Goal: Task Accomplishment & Management: Manage account settings

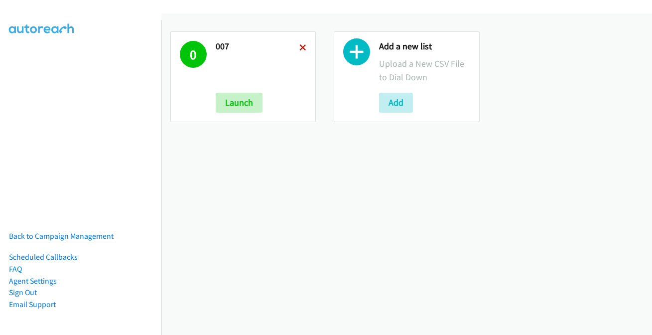
click at [302, 45] on icon at bounding box center [302, 48] width 7 height 7
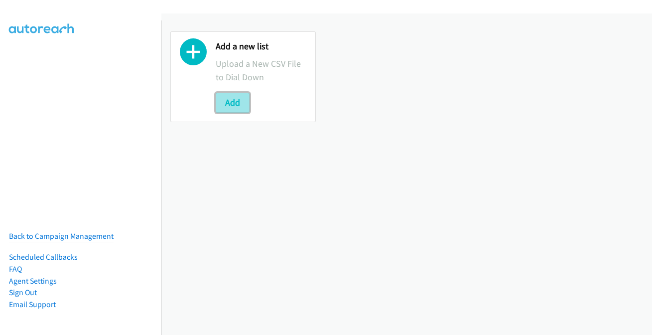
click at [235, 111] on button "Add" at bounding box center [233, 103] width 34 height 20
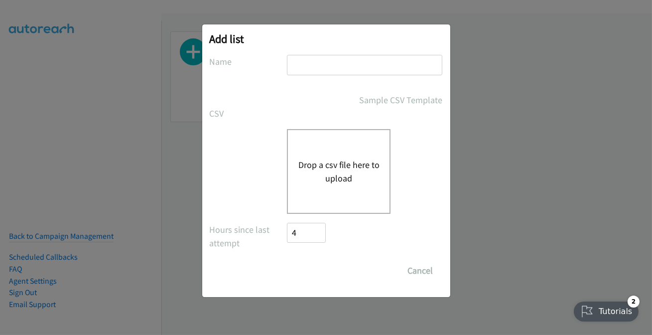
click at [337, 58] on input "text" at bounding box center [364, 65] width 155 height 20
type input "007"
click at [342, 155] on div "Drop a csv file here to upload" at bounding box center [339, 171] width 104 height 85
click at [333, 166] on button "Drop a csv file here to upload" at bounding box center [339, 171] width 82 height 27
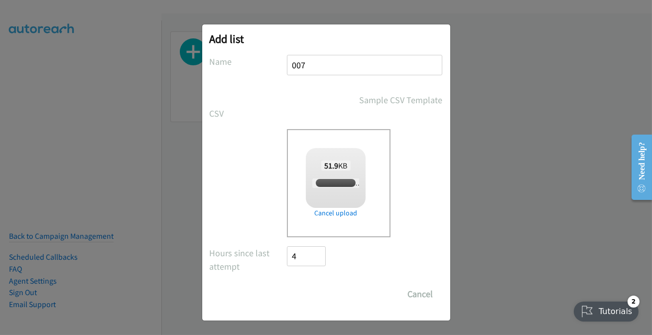
checkbox input "true"
click at [324, 297] on input "Save List" at bounding box center [313, 294] width 52 height 20
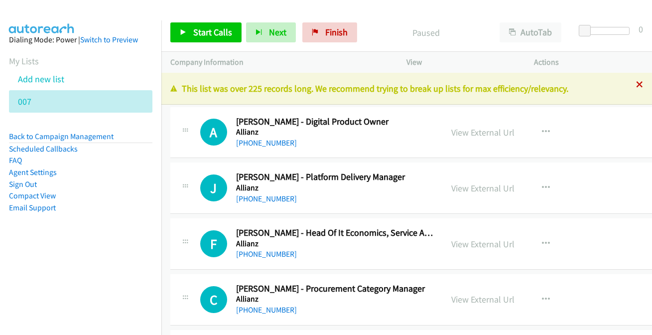
click at [636, 82] on icon at bounding box center [639, 85] width 7 height 7
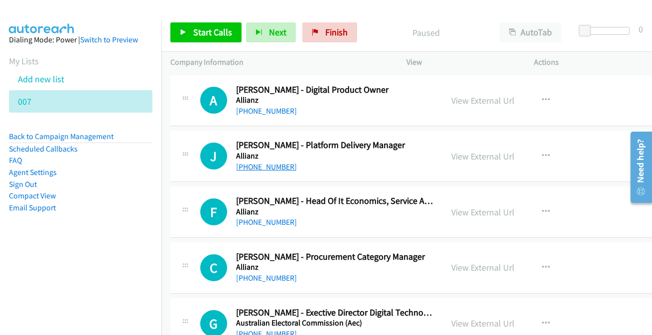
click at [267, 165] on link "+61 422 354 743" at bounding box center [266, 166] width 61 height 9
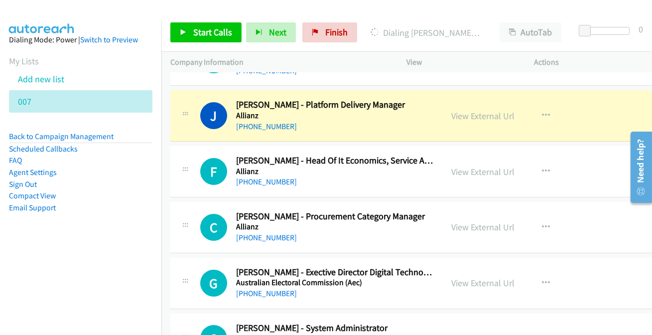
scroll to position [45, 0]
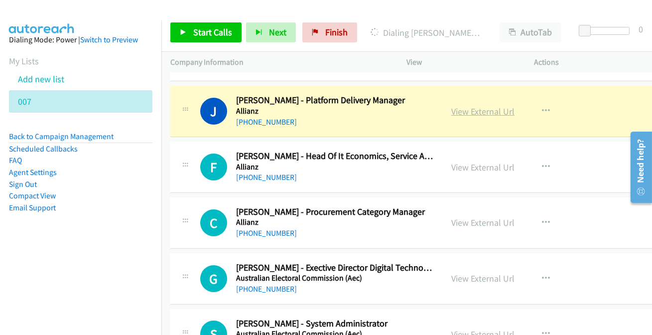
click at [502, 109] on link "View External Url" at bounding box center [482, 111] width 63 height 11
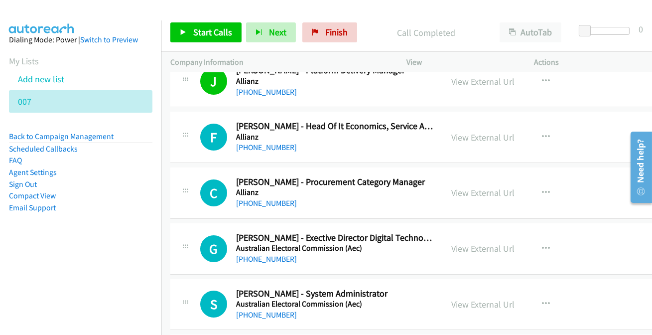
scroll to position [90, 0]
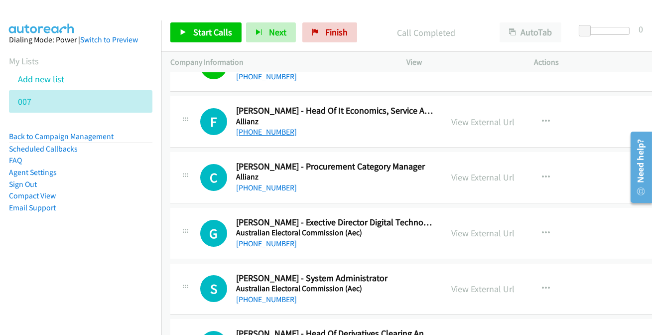
click at [236, 130] on link "+61 447 819 690" at bounding box center [266, 131] width 61 height 9
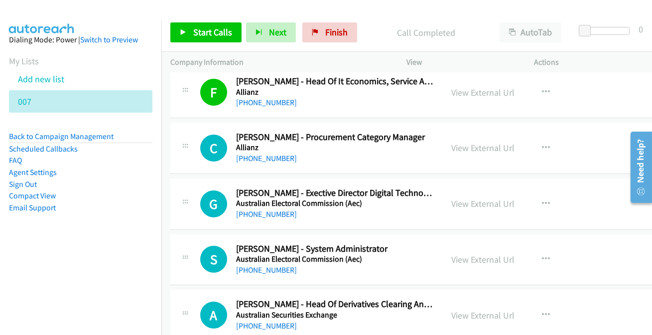
scroll to position [135, 0]
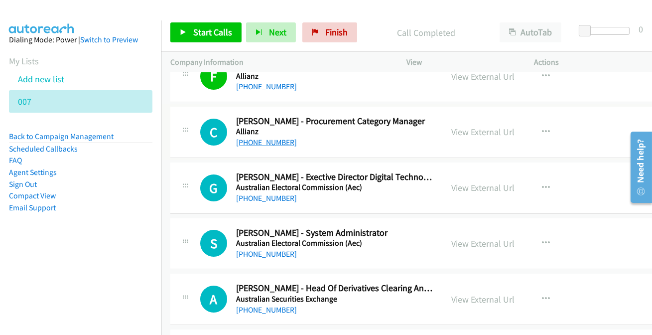
click at [253, 140] on link "+61 409 820 214" at bounding box center [266, 141] width 61 height 9
click at [270, 200] on link "+61 412 031 241" at bounding box center [266, 197] width 61 height 9
click at [274, 252] on link "+61 7 3365 0231" at bounding box center [266, 253] width 61 height 9
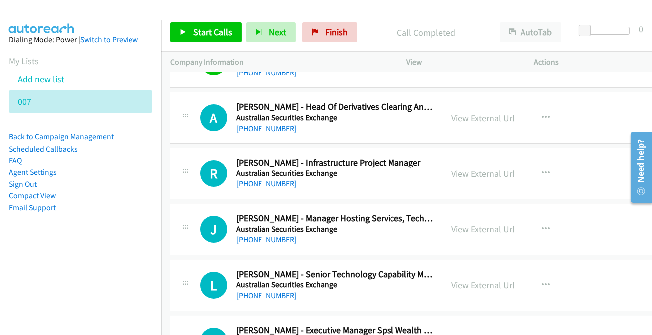
scroll to position [335, 0]
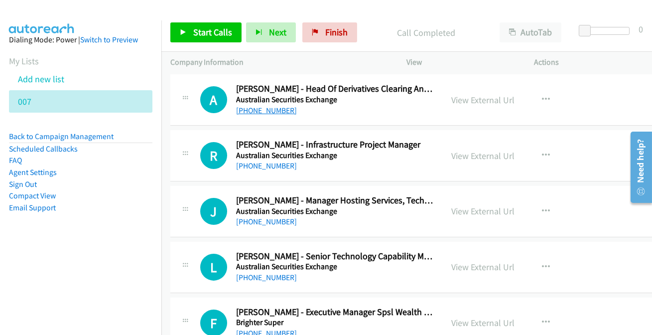
click at [259, 110] on link "+61 412 902 806" at bounding box center [266, 110] width 61 height 9
click at [270, 158] on h5 "Australian Securities Exchange" at bounding box center [334, 155] width 197 height 10
click at [267, 168] on link "+61 412 239 427" at bounding box center [266, 165] width 61 height 9
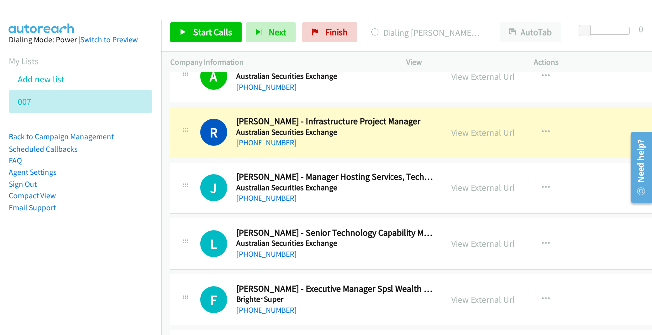
scroll to position [380, 0]
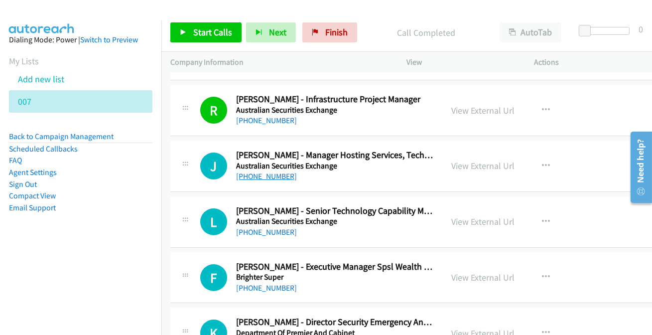
click at [271, 177] on link "+61 416 198 210" at bounding box center [266, 175] width 61 height 9
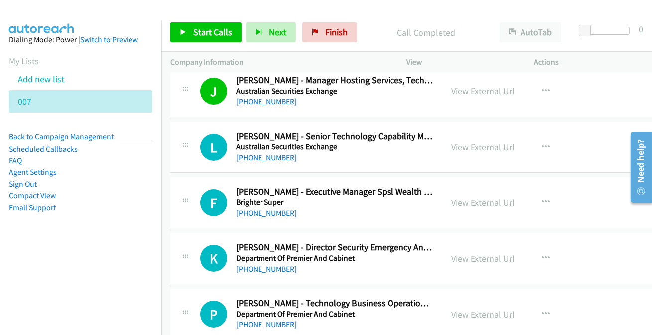
scroll to position [470, 0]
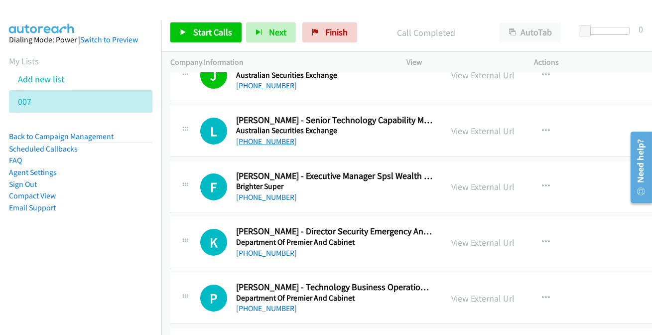
click at [262, 142] on link "+61 467 770 902" at bounding box center [266, 140] width 61 height 9
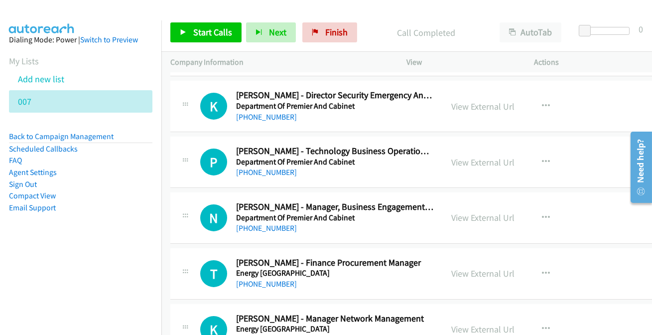
scroll to position [652, 0]
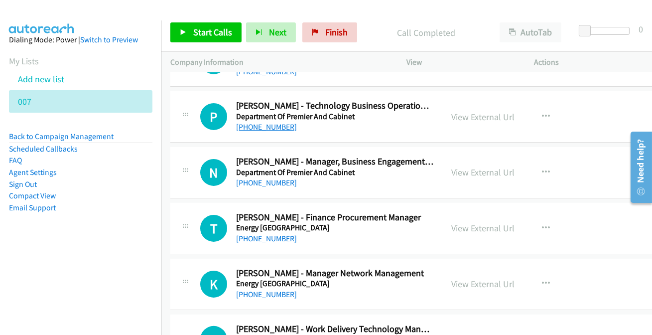
click at [261, 129] on link "+61 2 8576 5364" at bounding box center [266, 126] width 61 height 9
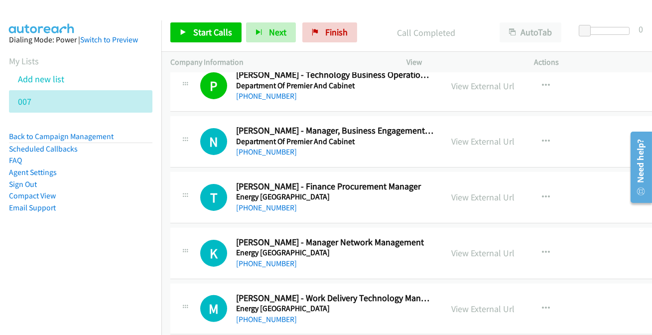
scroll to position [697, 0]
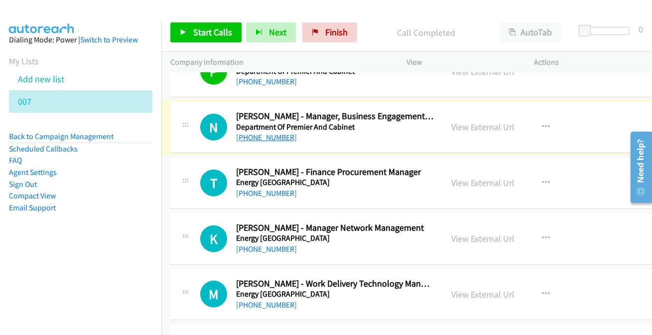
click at [258, 134] on link "+61 411 152 691" at bounding box center [266, 136] width 61 height 9
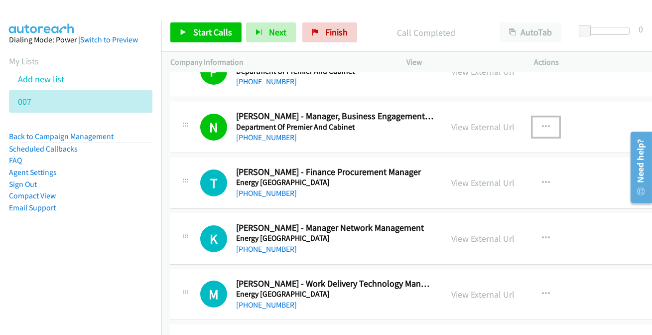
click at [534, 119] on button "button" at bounding box center [545, 127] width 27 height 20
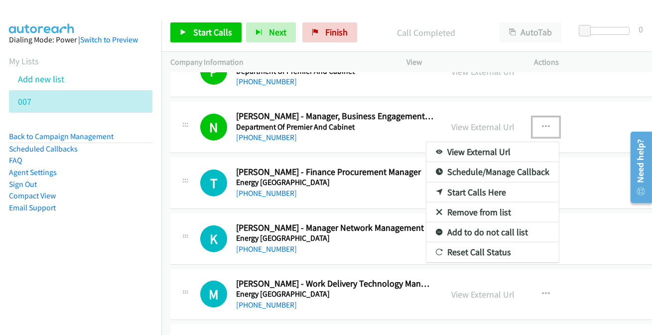
click at [500, 228] on link "Add to do not call list" at bounding box center [492, 232] width 132 height 20
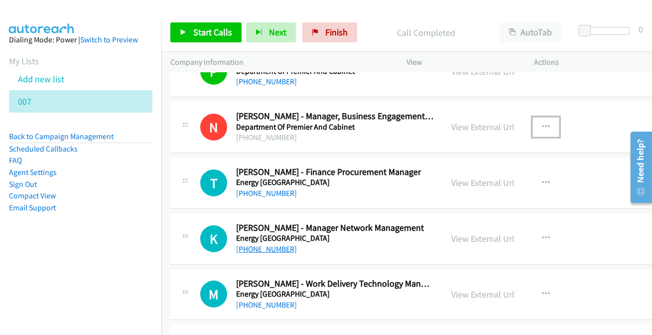
click at [264, 249] on link "+61 428 740 278" at bounding box center [266, 248] width 61 height 9
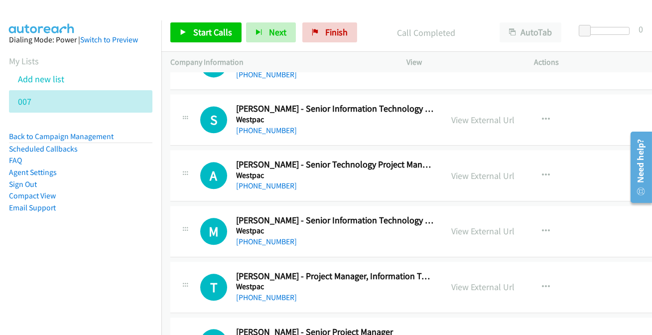
scroll to position [13037, 0]
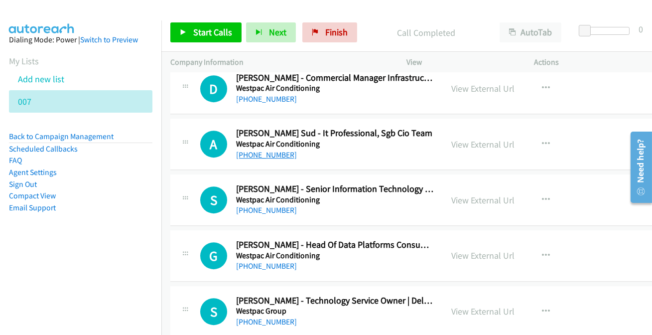
click at [253, 150] on link "+61 404 640 280" at bounding box center [266, 154] width 61 height 9
click at [249, 205] on link "+61 449 173 371" at bounding box center [266, 209] width 61 height 9
click at [269, 261] on link "+61 439 555 485" at bounding box center [266, 265] width 61 height 9
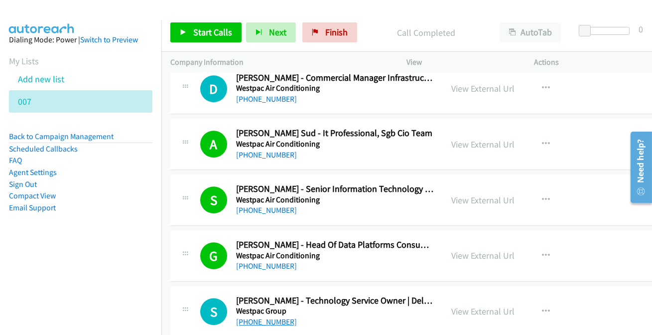
click at [263, 317] on link "+61 410 227 173" at bounding box center [266, 321] width 61 height 9
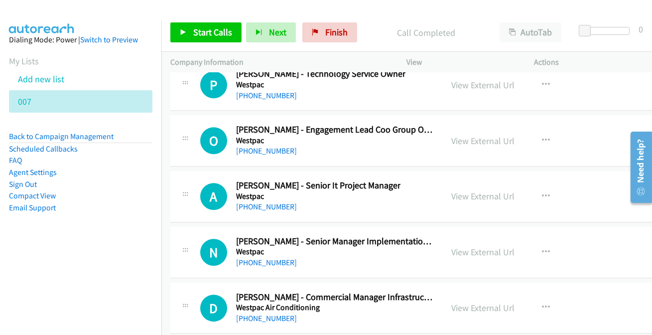
scroll to position [12810, 0]
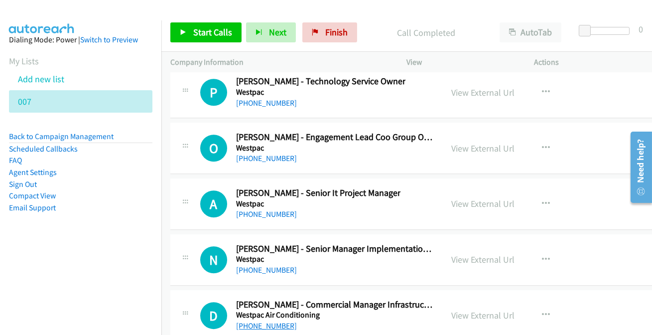
click at [254, 321] on link "+61 403 546 946" at bounding box center [266, 325] width 61 height 9
click at [257, 265] on link "+61 435 409 809" at bounding box center [266, 269] width 61 height 9
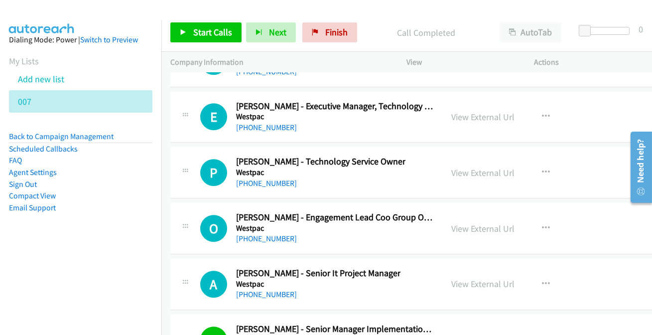
scroll to position [12720, 0]
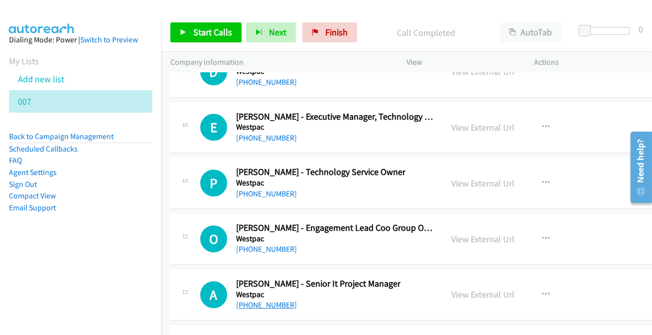
click at [269, 300] on link "+61 458 404 444" at bounding box center [266, 304] width 61 height 9
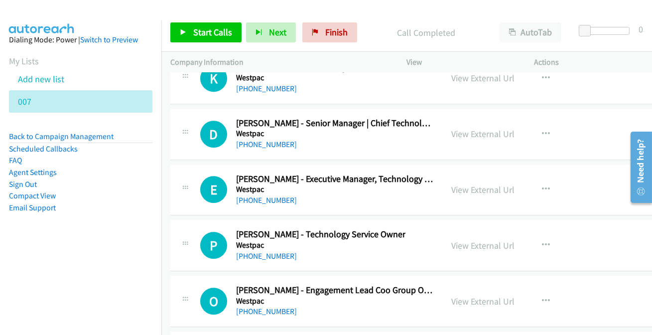
scroll to position [12629, 0]
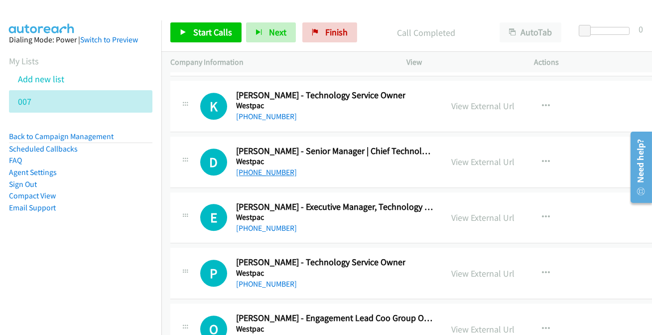
click at [260, 167] on link "+61 450 446 716" at bounding box center [266, 171] width 61 height 9
click at [261, 112] on link "+61 434 009 674" at bounding box center [266, 116] width 61 height 9
click at [253, 223] on link "+61 410 303 623" at bounding box center [266, 227] width 61 height 9
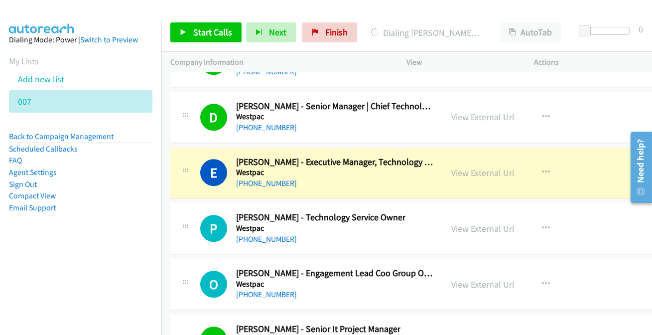
scroll to position [12720, 0]
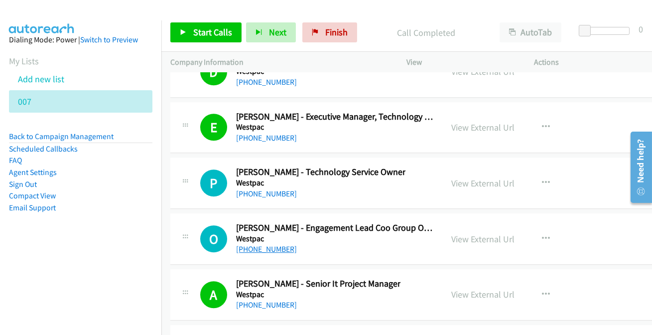
click at [266, 244] on link "+61 405 645 048" at bounding box center [266, 248] width 61 height 9
click at [268, 189] on link "+61 466 203 163" at bounding box center [266, 193] width 61 height 9
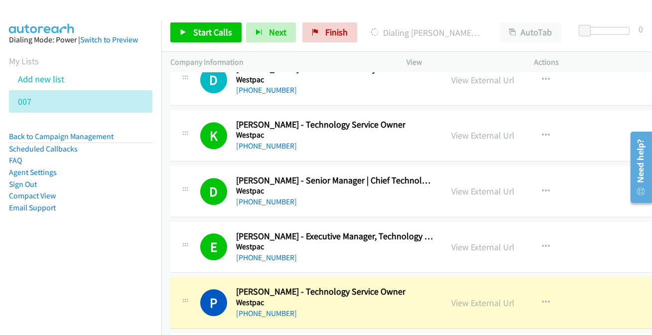
scroll to position [12584, 0]
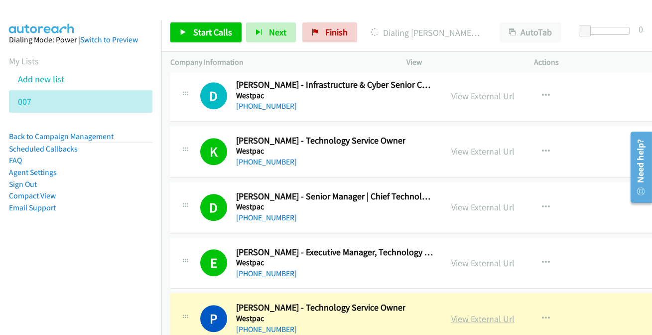
click at [473, 313] on link "View External Url" at bounding box center [482, 318] width 63 height 11
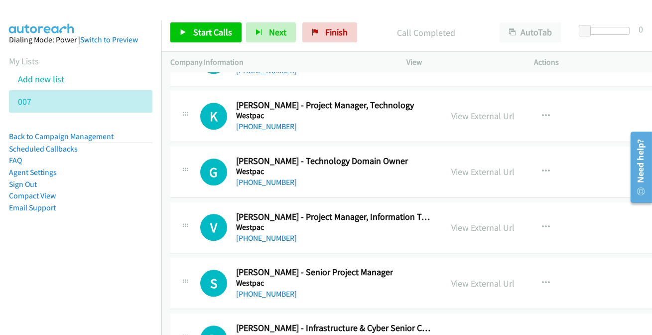
scroll to position [12358, 0]
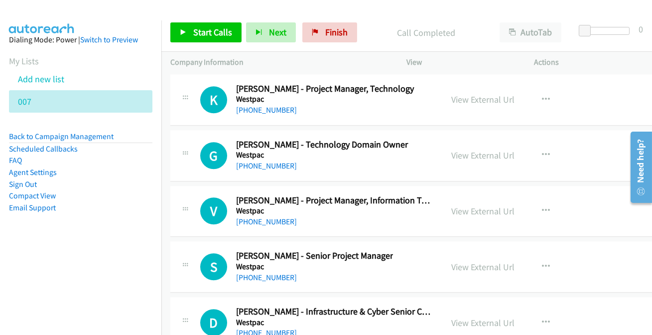
click at [283, 328] on link "+61 400 364 074" at bounding box center [266, 332] width 61 height 9
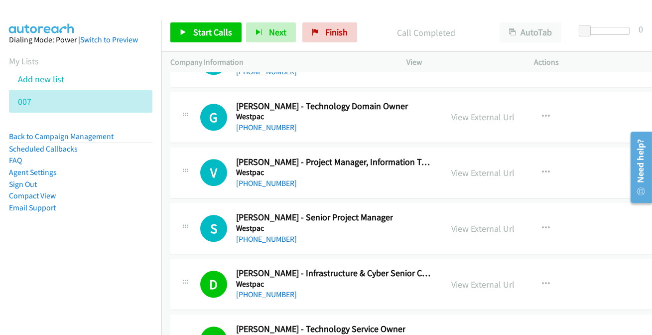
scroll to position [12494, 0]
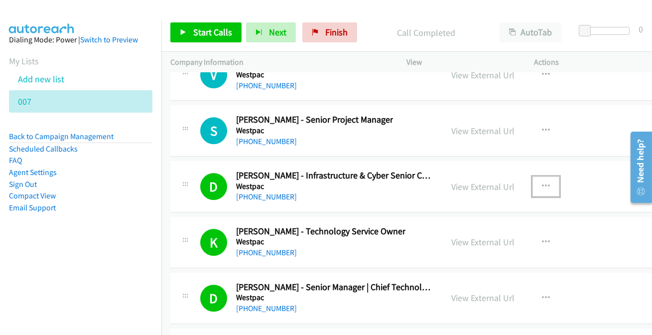
click at [546, 176] on button "button" at bounding box center [545, 186] width 27 height 20
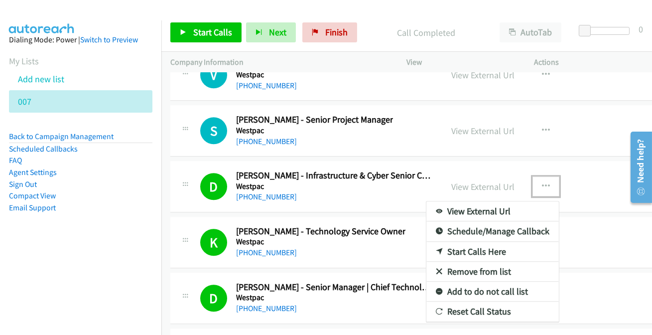
click at [478, 281] on link "Add to do not call list" at bounding box center [492, 291] width 132 height 20
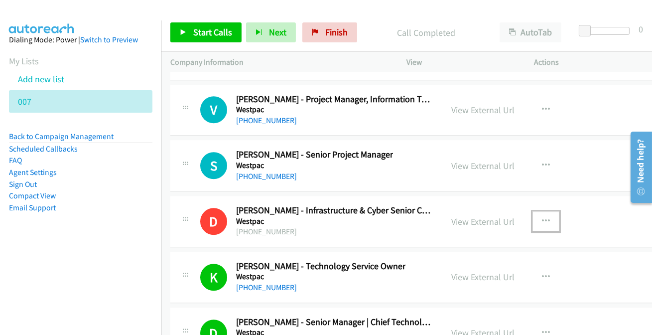
scroll to position [12448, 0]
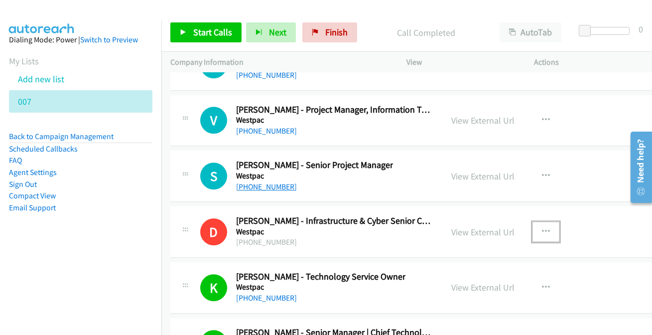
click at [263, 182] on link "+61 412 524 310" at bounding box center [266, 186] width 61 height 9
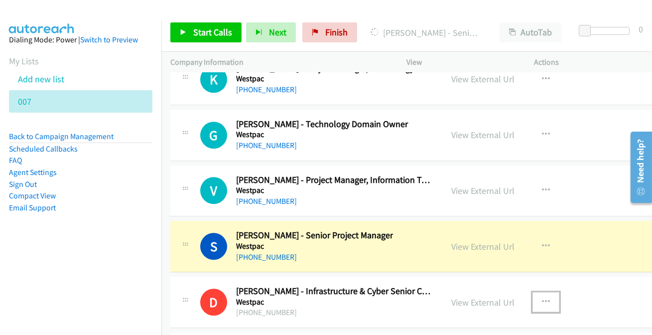
scroll to position [12358, 0]
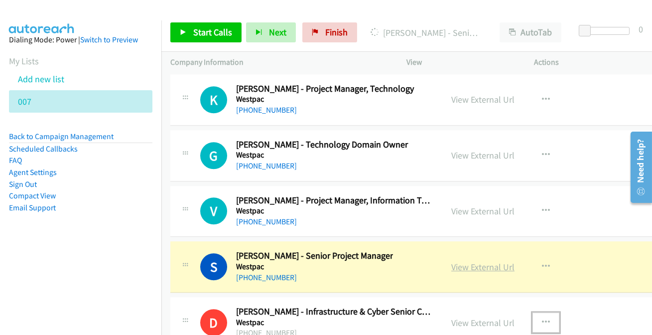
click at [484, 261] on link "View External Url" at bounding box center [482, 266] width 63 height 11
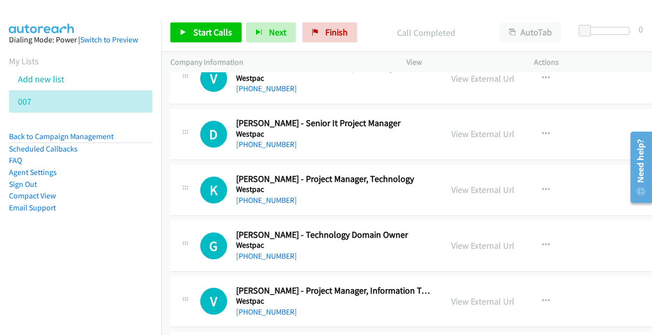
scroll to position [12267, 0]
click at [263, 307] on link "+61 2 8254 3171" at bounding box center [266, 311] width 61 height 9
click at [259, 251] on link "+61 450 024 160" at bounding box center [266, 255] width 61 height 9
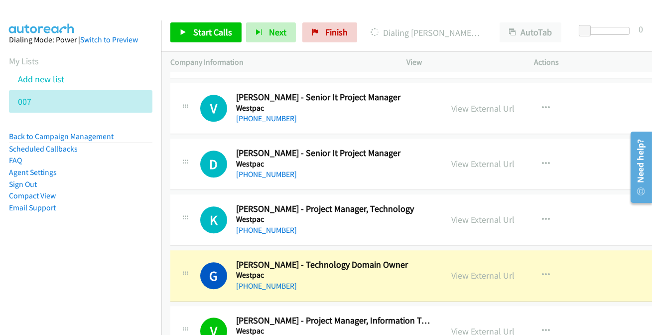
scroll to position [12222, 0]
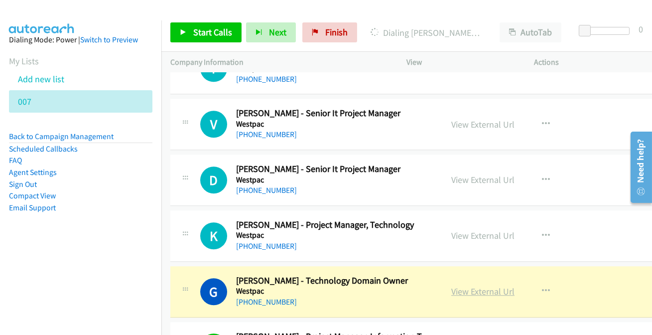
click at [482, 285] on link "View External Url" at bounding box center [482, 290] width 63 height 11
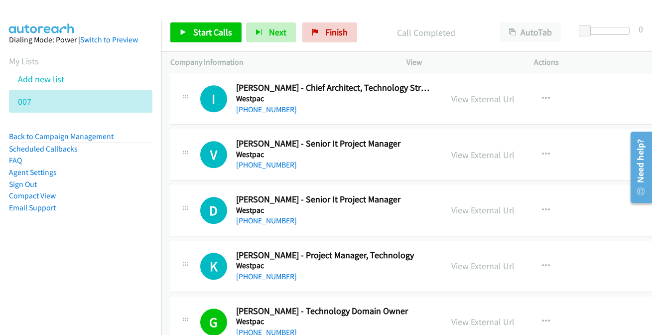
scroll to position [12176, 0]
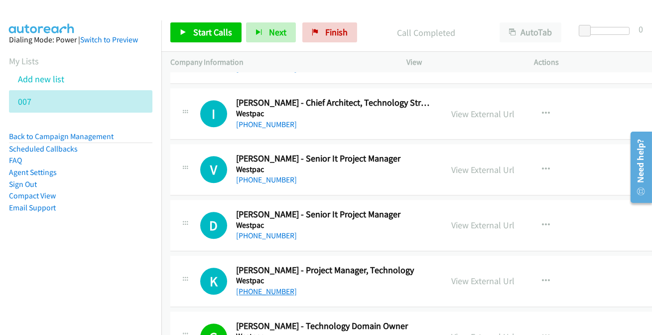
click at [254, 286] on link "+61 435 438 416" at bounding box center [266, 290] width 61 height 9
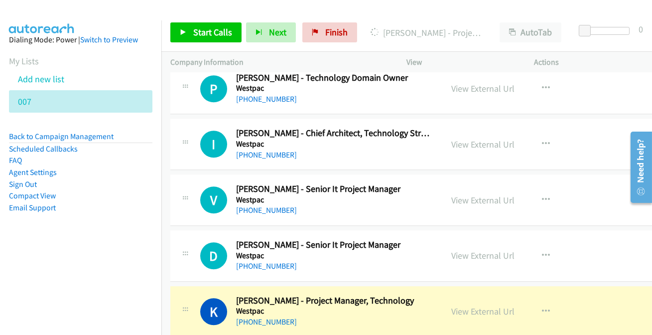
scroll to position [12132, 0]
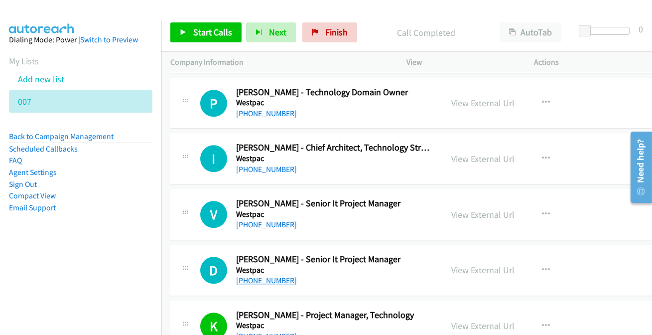
click at [252, 275] on link "+61 466 348 327" at bounding box center [266, 279] width 61 height 9
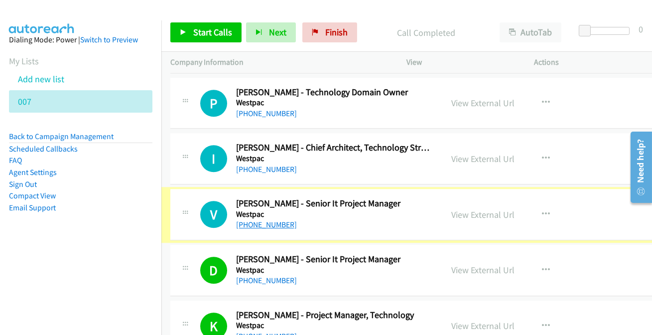
click at [274, 220] on link "+61 478 489 491" at bounding box center [266, 224] width 61 height 9
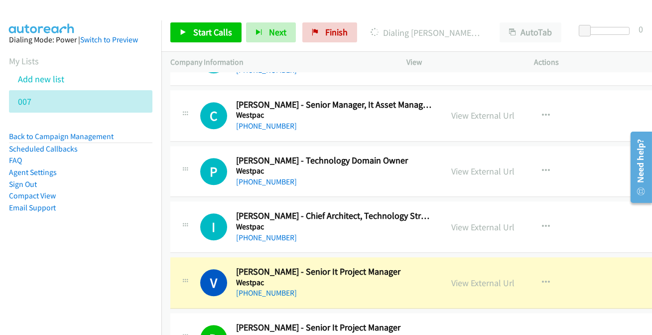
scroll to position [12041, 0]
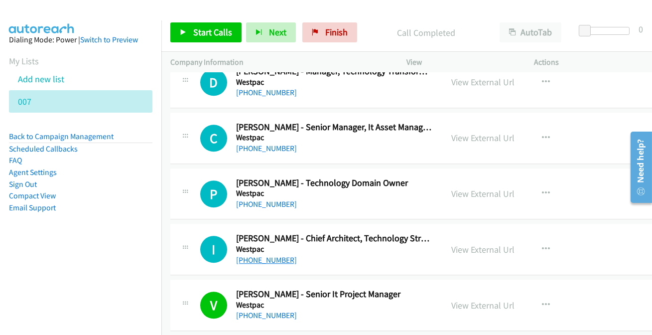
click at [274, 255] on link "+61 403 866 883" at bounding box center [266, 259] width 61 height 9
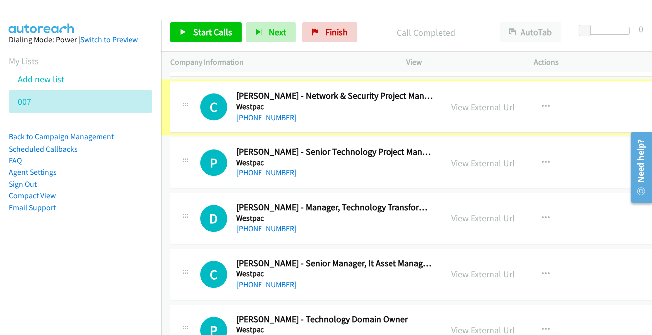
scroll to position [11905, 0]
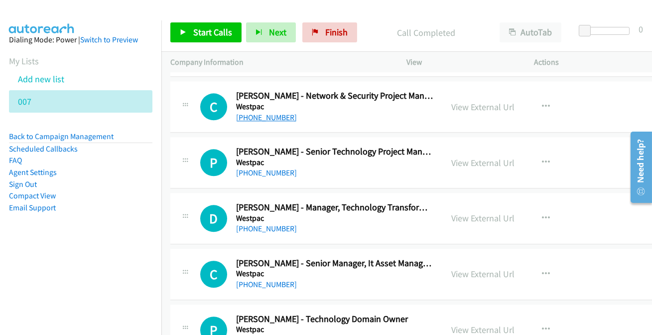
click at [281, 113] on link "+61 2 9426 9602" at bounding box center [266, 117] width 61 height 9
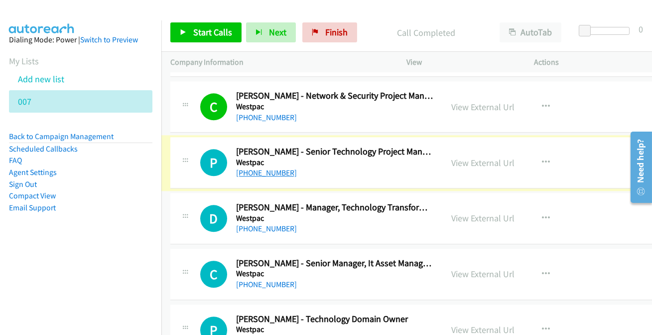
click at [250, 168] on link "+61 434 690 569" at bounding box center [266, 172] width 61 height 9
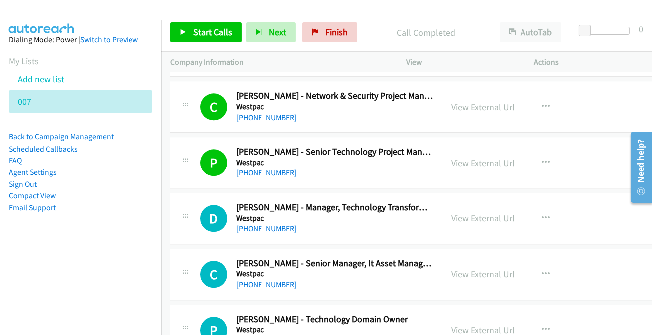
click at [279, 223] on div "+61 466 947 647" at bounding box center [334, 229] width 197 height 12
click at [273, 224] on link "+61 466 947 647" at bounding box center [266, 228] width 61 height 9
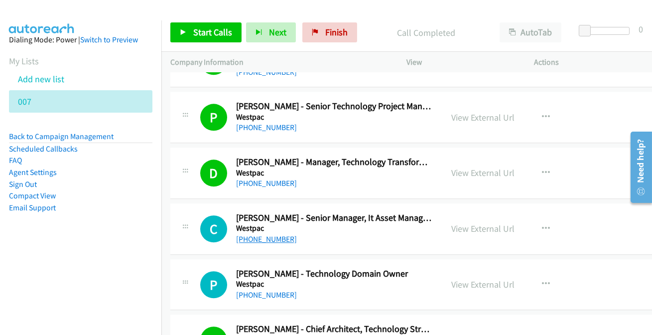
click at [274, 234] on link "+61 400 474 683" at bounding box center [266, 238] width 61 height 9
click at [269, 290] on link "+61 402 969 764" at bounding box center [266, 294] width 61 height 9
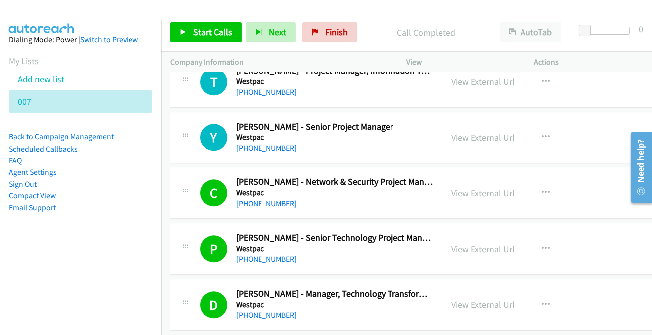
scroll to position [11815, 0]
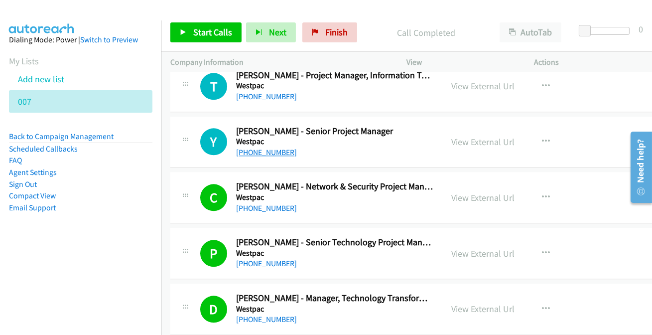
click at [263, 147] on link "+61 423 021 889" at bounding box center [266, 151] width 61 height 9
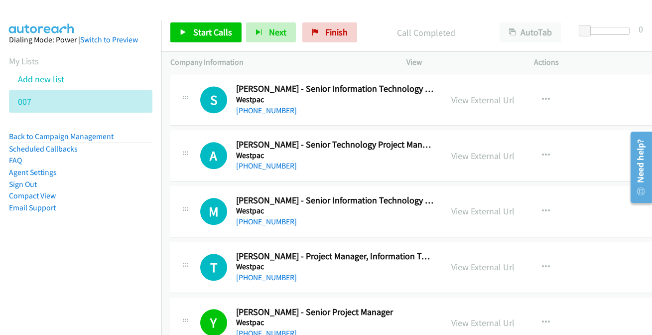
scroll to position [11589, 0]
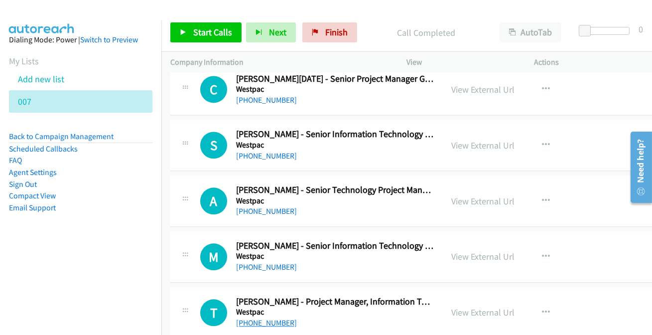
click at [259, 318] on link "+61 421 050 688" at bounding box center [266, 322] width 61 height 9
click at [274, 262] on link "+61 434 158 131" at bounding box center [266, 266] width 61 height 9
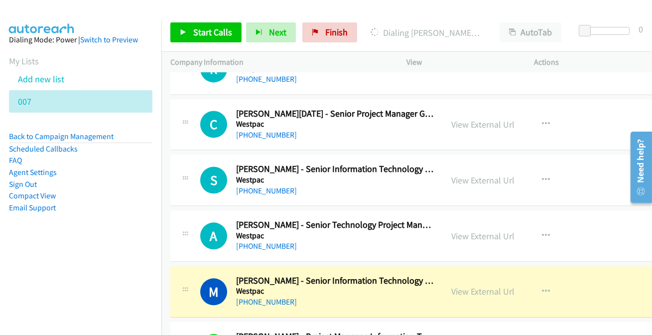
scroll to position [11543, 0]
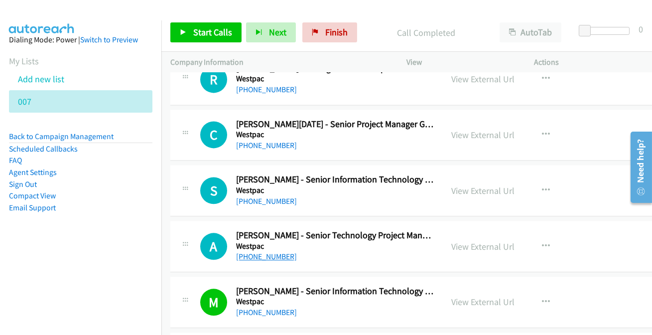
click at [274, 251] on link "+61 478 409 023" at bounding box center [266, 255] width 61 height 9
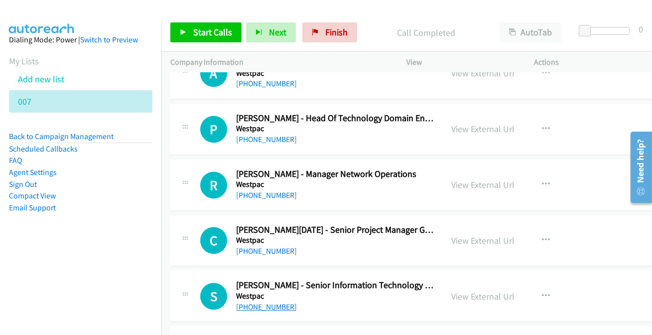
scroll to position [11453, 0]
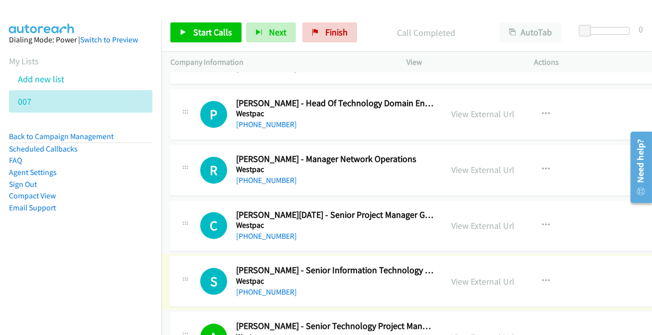
click at [270, 287] on link "+61 420 230 786" at bounding box center [266, 291] width 61 height 9
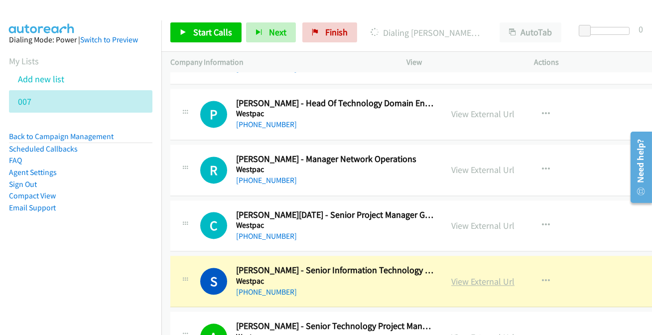
click at [482, 275] on link "View External Url" at bounding box center [482, 280] width 63 height 11
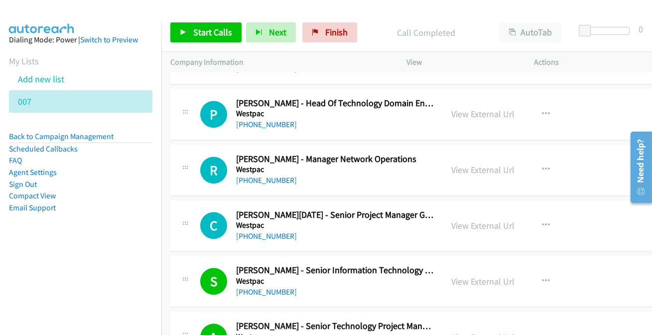
scroll to position [11407, 0]
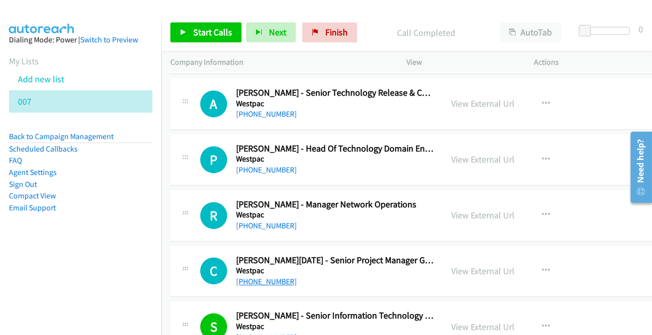
click at [248, 276] on link "+61 402 899 516" at bounding box center [266, 280] width 61 height 9
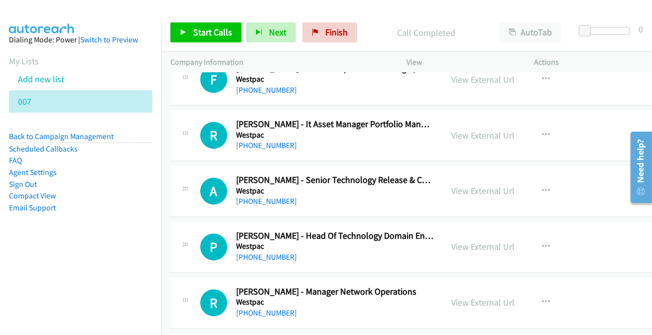
scroll to position [11317, 0]
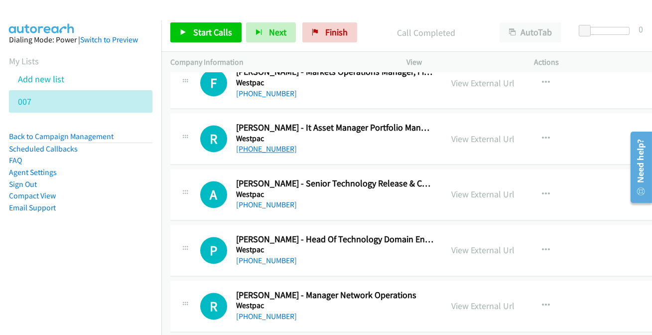
click at [248, 144] on link "+61 481 396 011" at bounding box center [266, 148] width 61 height 9
click at [259, 255] on link "+61 408 116 029" at bounding box center [266, 259] width 61 height 9
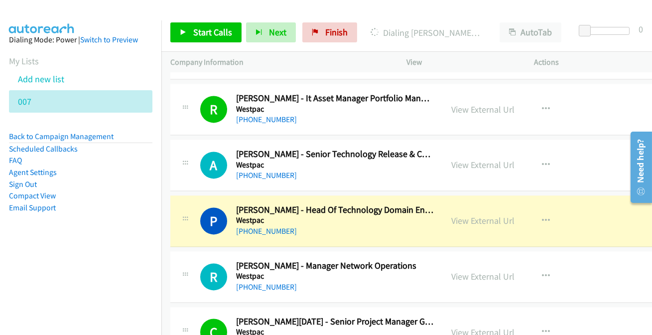
scroll to position [11362, 0]
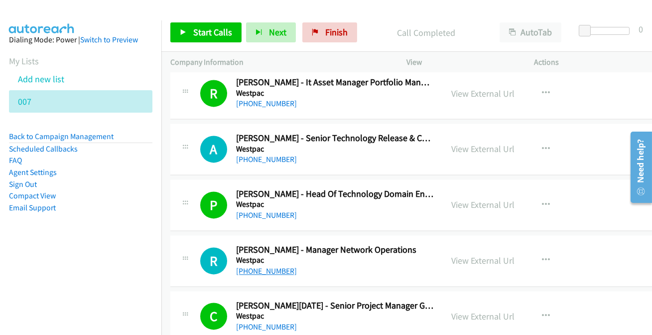
click at [267, 266] on link "+61 435 559 754" at bounding box center [266, 270] width 61 height 9
click at [253, 266] on link "+61 435 559 754" at bounding box center [266, 270] width 61 height 9
click at [485, 254] on link "View External Url" at bounding box center [482, 259] width 63 height 11
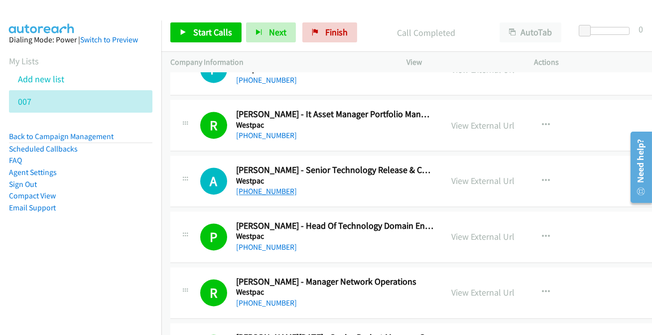
scroll to position [11317, 0]
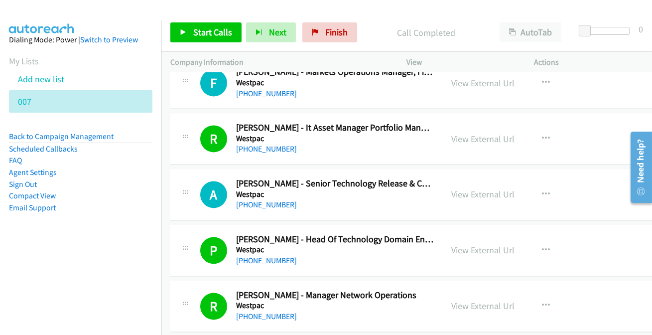
click at [262, 189] on h5 "Westpac" at bounding box center [334, 194] width 197 height 10
click at [254, 199] on div "+61 421 939 812" at bounding box center [334, 205] width 197 height 12
click at [263, 200] on link "+61 421 939 812" at bounding box center [266, 204] width 61 height 9
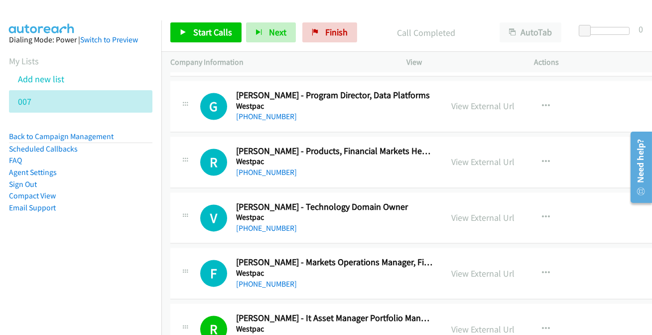
scroll to position [11091, 0]
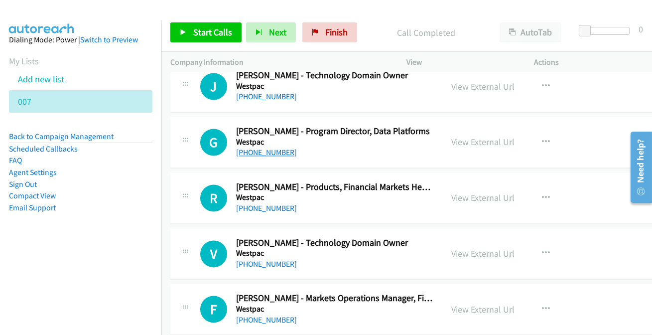
click at [280, 147] on link "+61 466 503 240" at bounding box center [266, 151] width 61 height 9
click at [264, 259] on link "+61 402 306 911" at bounding box center [266, 263] width 61 height 9
click at [264, 315] on link "+61 2 8254 3353" at bounding box center [266, 319] width 61 height 9
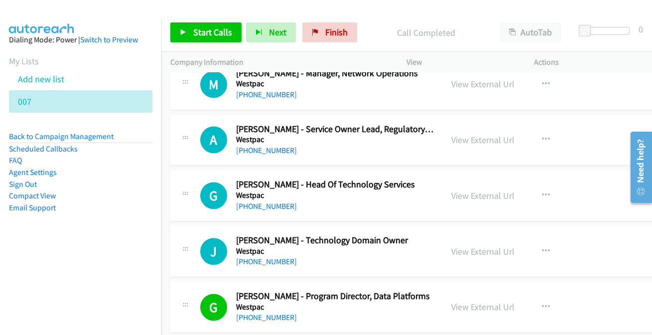
scroll to position [10909, 0]
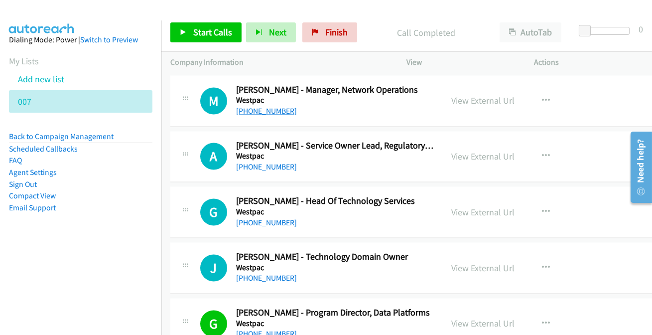
click at [269, 106] on link "+61 466 307 959" at bounding box center [266, 110] width 61 height 9
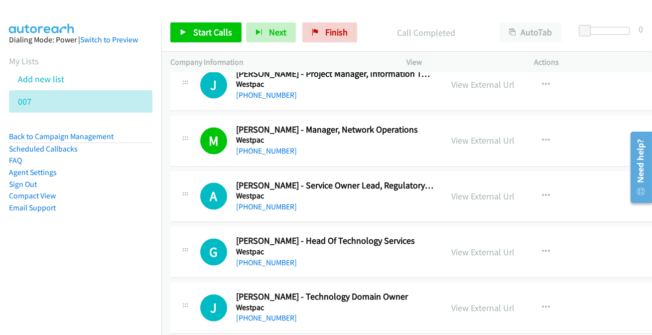
scroll to position [10864, 0]
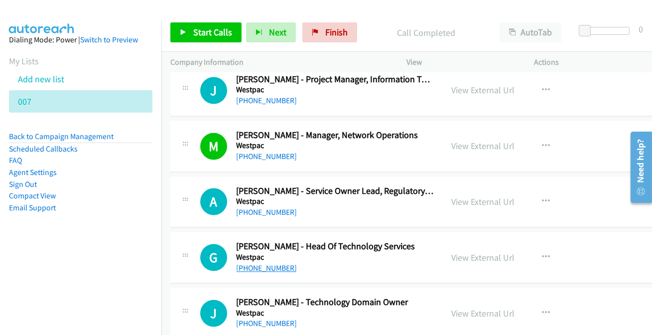
click at [267, 263] on link "+61 412 254 541" at bounding box center [266, 267] width 61 height 9
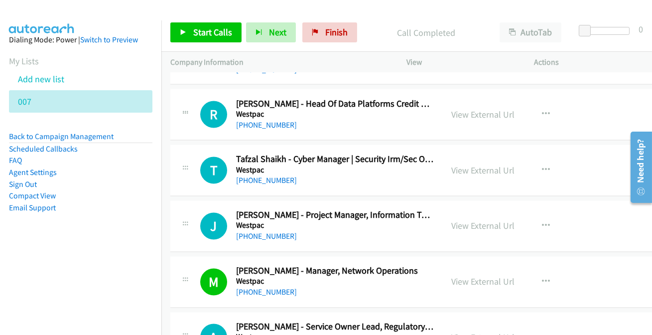
scroll to position [10683, 0]
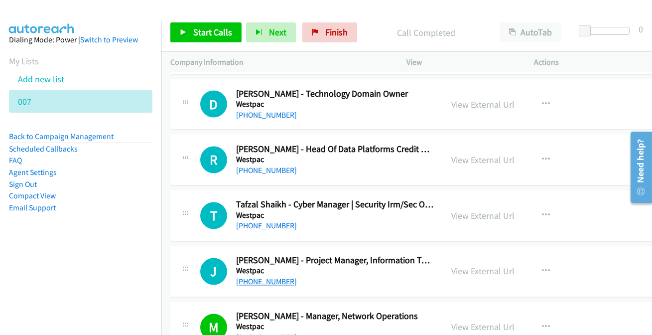
click at [249, 277] on link "+61 478 404 059" at bounding box center [266, 281] width 61 height 9
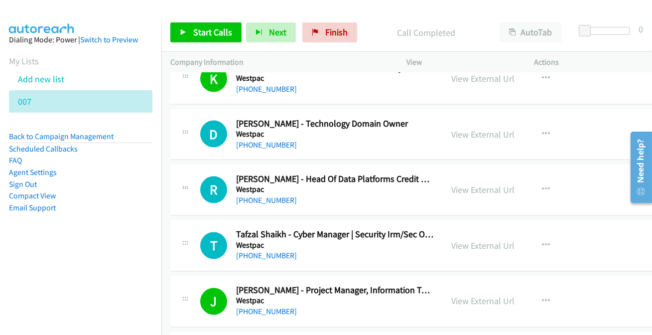
scroll to position [10638, 0]
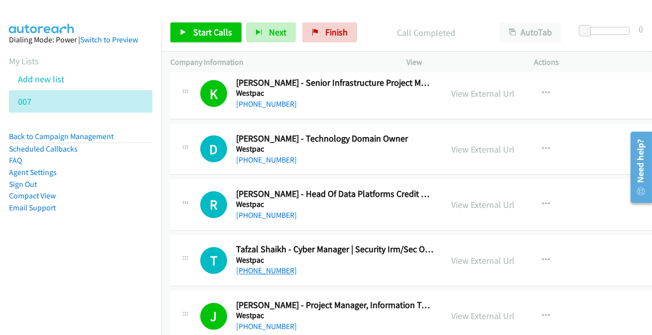
click at [266, 266] on link "+61 422 642 175" at bounding box center [266, 270] width 61 height 9
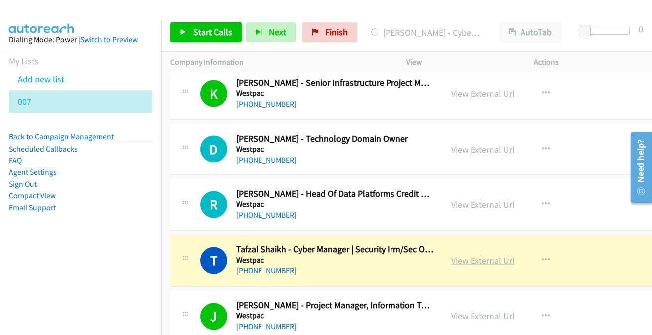
click at [475, 255] on link "View External Url" at bounding box center [482, 260] width 63 height 11
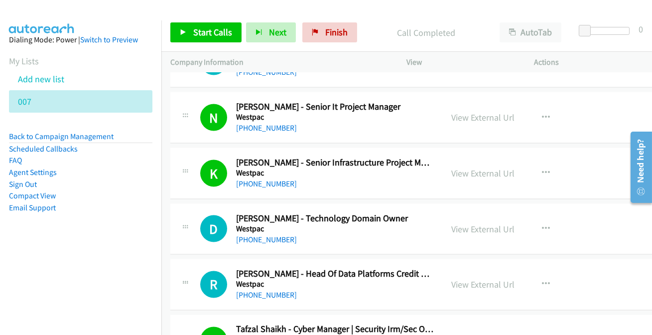
scroll to position [10548, 0]
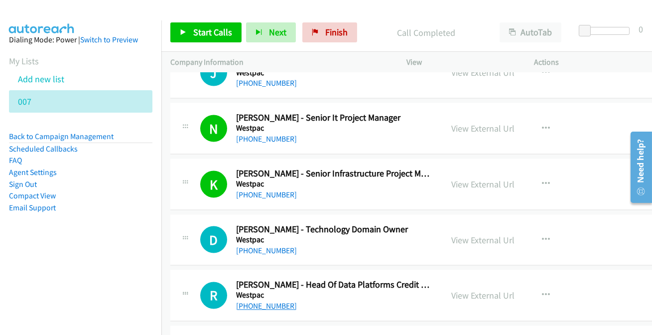
click at [246, 301] on link "+61 435 410 271" at bounding box center [266, 305] width 61 height 9
click at [262, 245] on link "+61 414 443 792" at bounding box center [266, 249] width 61 height 9
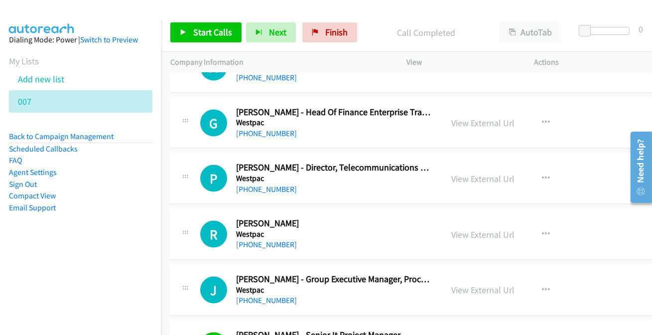
scroll to position [10321, 0]
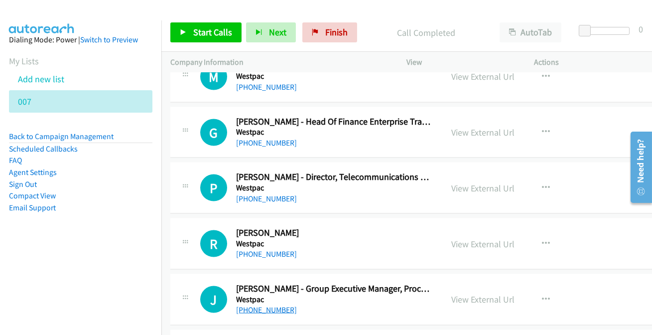
click at [249, 305] on link "+61 466 384 784" at bounding box center [266, 309] width 61 height 9
click at [254, 249] on link "+61 419 746 752" at bounding box center [266, 253] width 61 height 9
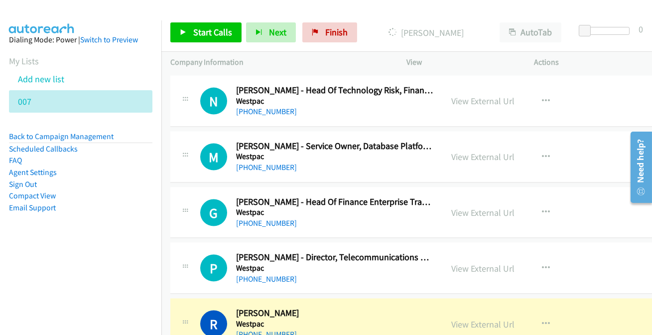
scroll to position [10230, 0]
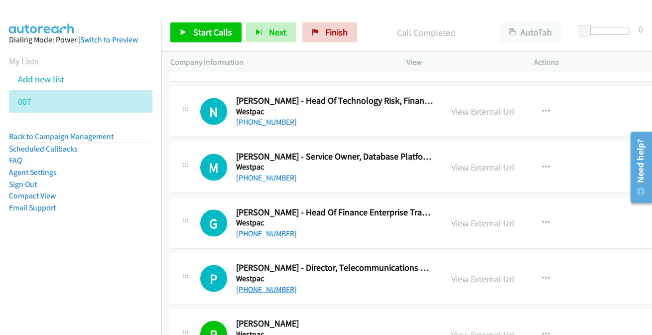
click at [265, 284] on link "+61 409 233 043" at bounding box center [266, 288] width 61 height 9
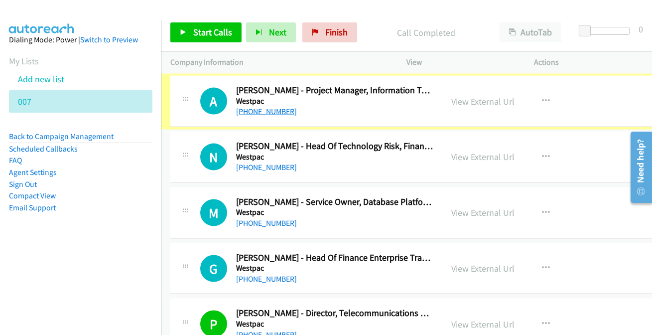
scroll to position [10185, 0]
click at [250, 107] on link "+61 481 900 781" at bounding box center [266, 111] width 61 height 9
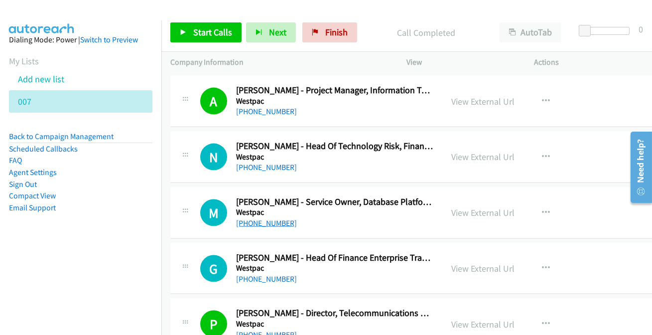
drag, startPoint x: 257, startPoint y: 202, endPoint x: 264, endPoint y: 211, distance: 11.0
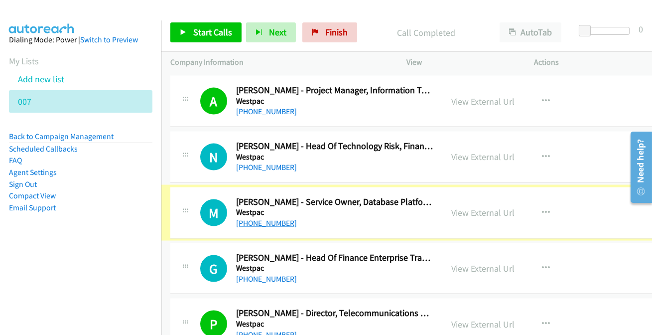
click at [265, 218] on link "+61 429 655 533" at bounding box center [266, 222] width 61 height 9
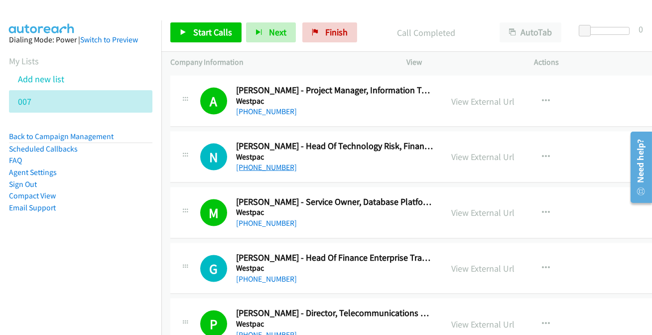
click at [264, 162] on link "+61 417 203 147" at bounding box center [266, 166] width 61 height 9
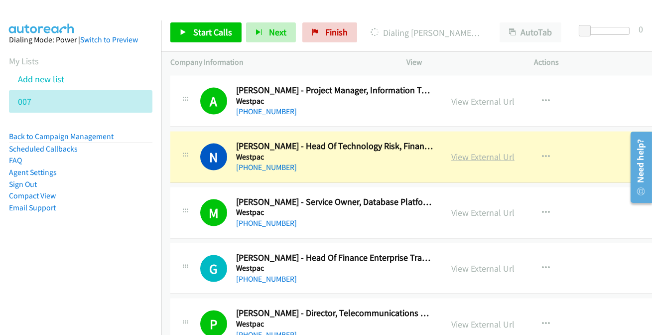
click at [466, 151] on link "View External Url" at bounding box center [482, 156] width 63 height 11
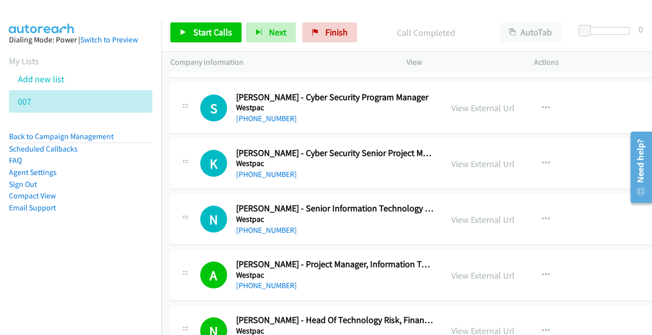
scroll to position [9959, 0]
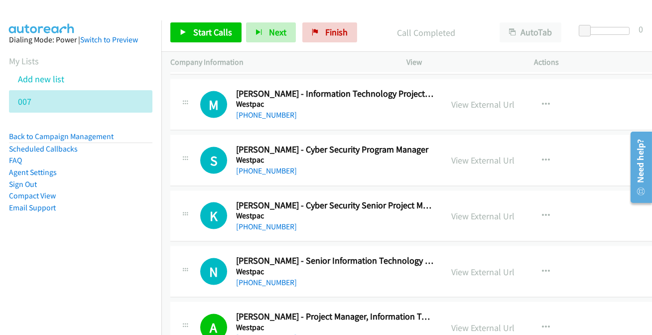
click at [264, 276] on div "+61 422 810 689" at bounding box center [334, 282] width 197 height 12
click at [265, 277] on link "+61 422 810 689" at bounding box center [266, 281] width 61 height 9
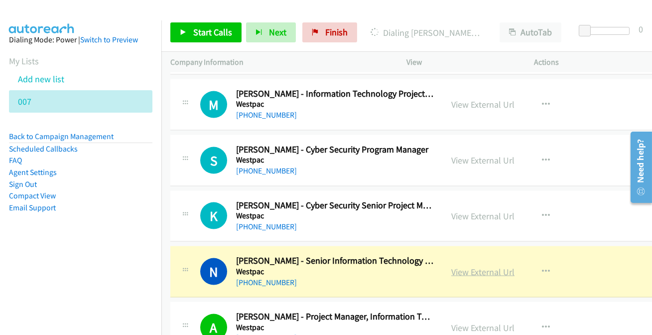
click at [480, 266] on link "View External Url" at bounding box center [482, 271] width 63 height 11
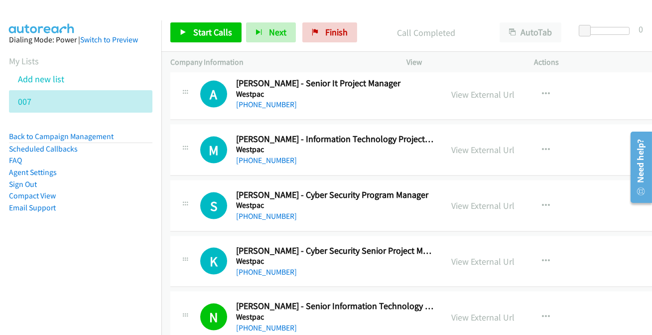
scroll to position [9869, 0]
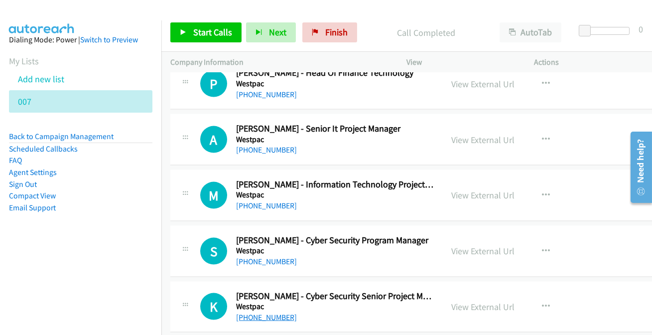
click at [273, 312] on link "+61 409 444 495" at bounding box center [266, 316] width 61 height 9
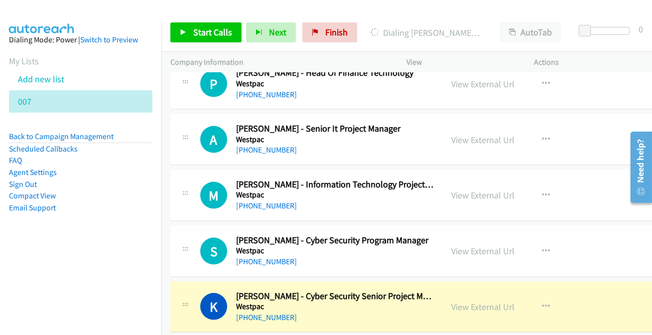
drag, startPoint x: 470, startPoint y: 292, endPoint x: 378, endPoint y: 236, distance: 107.4
click at [483, 301] on link "View External Url" at bounding box center [482, 306] width 63 height 11
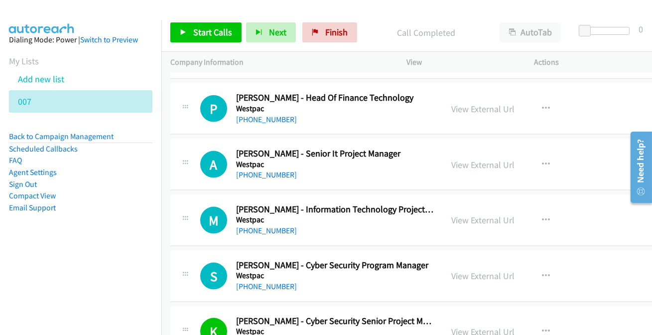
scroll to position [9823, 0]
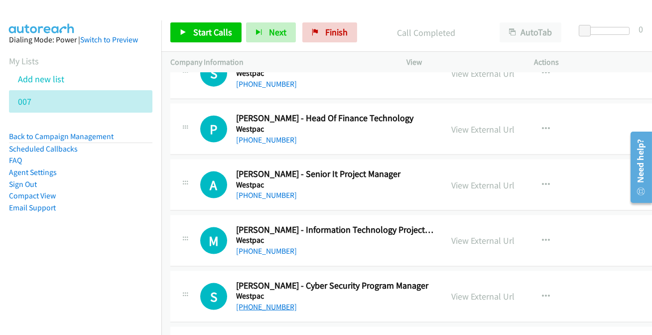
click at [263, 302] on link "+61 2 8220 5400" at bounding box center [266, 306] width 61 height 9
click at [252, 246] on link "+61 403 116 613" at bounding box center [266, 250] width 61 height 9
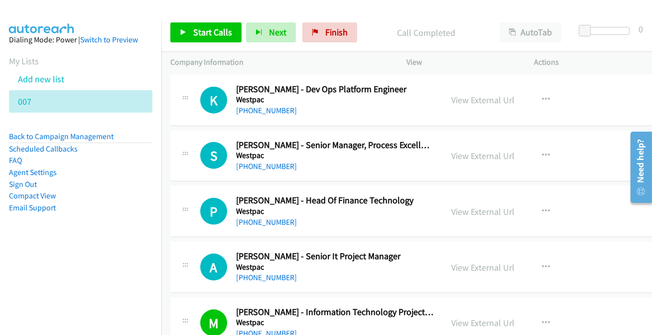
scroll to position [9733, 0]
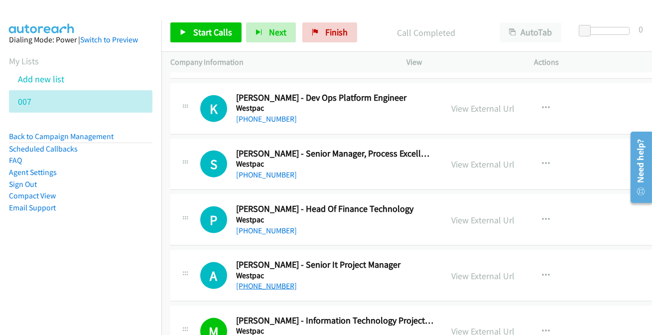
click at [253, 281] on link "+61 406 928 010" at bounding box center [266, 285] width 61 height 9
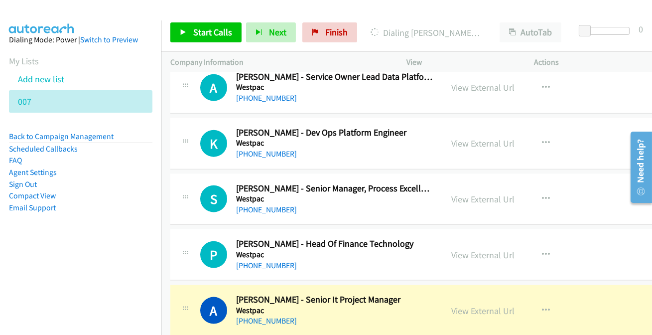
scroll to position [9687, 0]
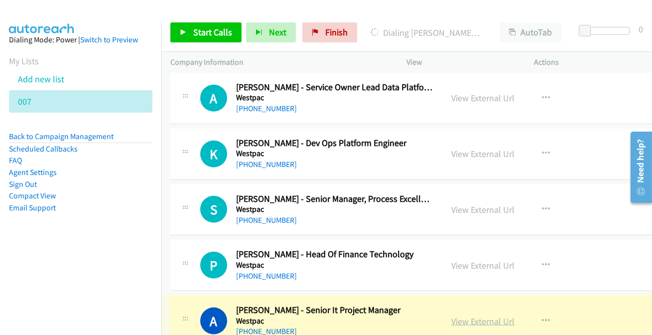
click at [475, 315] on link "View External Url" at bounding box center [482, 320] width 63 height 11
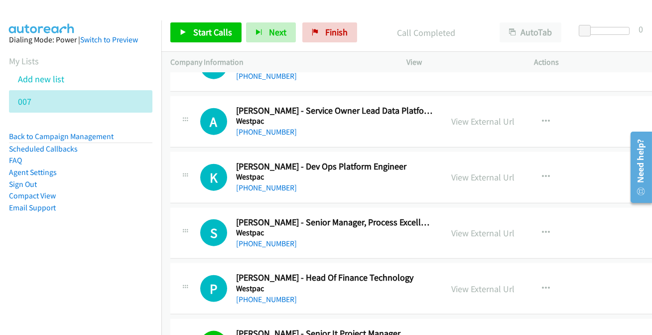
scroll to position [9643, 0]
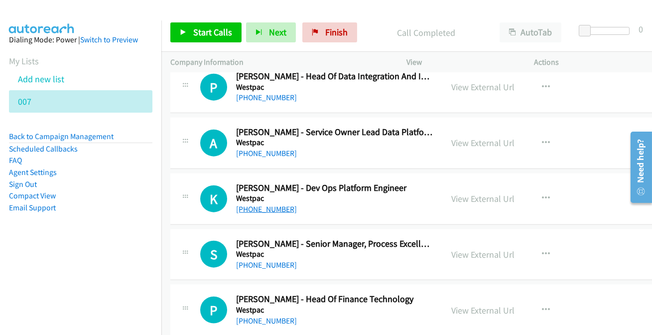
click at [246, 204] on link "+61 407 143 371" at bounding box center [266, 208] width 61 height 9
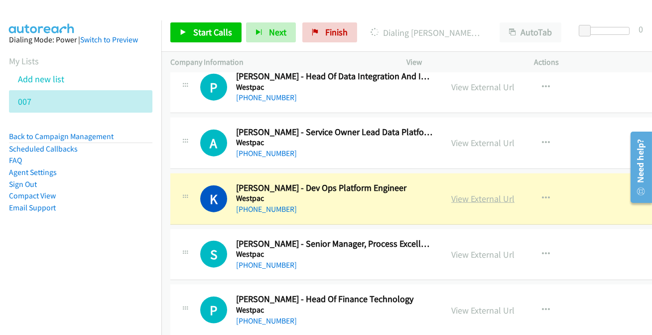
click at [480, 193] on link "View External Url" at bounding box center [482, 198] width 63 height 11
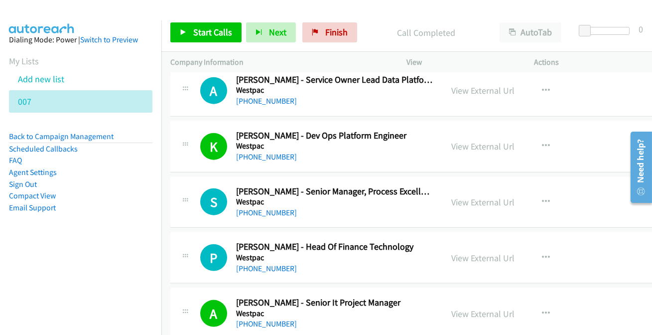
scroll to position [9687, 0]
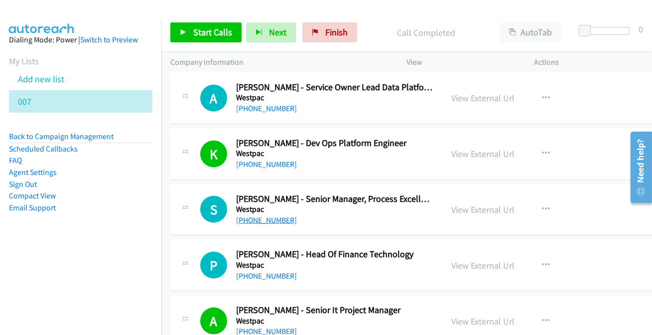
click at [271, 215] on link "+61 466 442 602" at bounding box center [266, 219] width 61 height 9
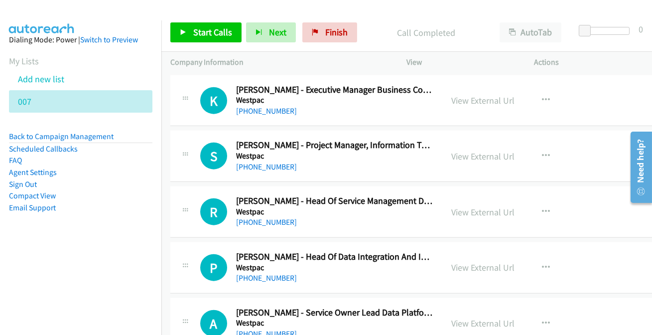
scroll to position [9461, 0]
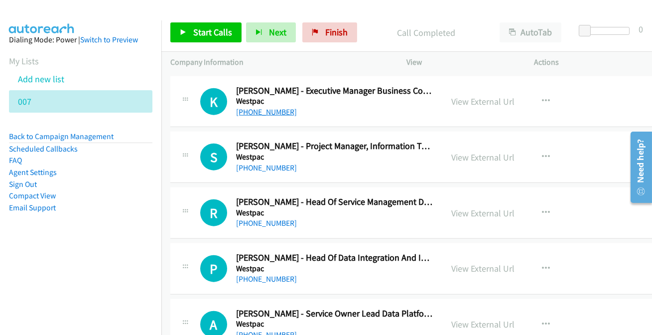
click at [263, 107] on link "+61 413 966 317" at bounding box center [266, 111] width 61 height 9
click at [240, 163] on link "+61 431 821 979" at bounding box center [266, 167] width 61 height 9
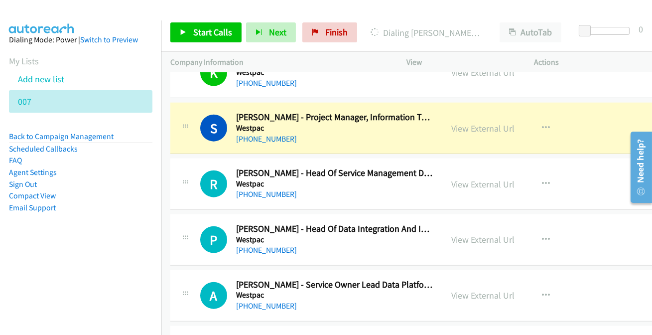
scroll to position [9507, 0]
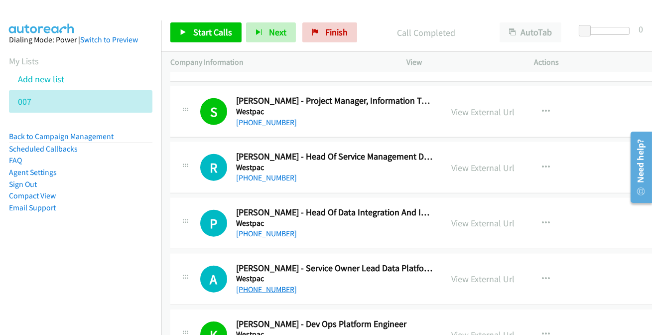
click at [251, 284] on link "+61 401 434 339" at bounding box center [266, 288] width 61 height 9
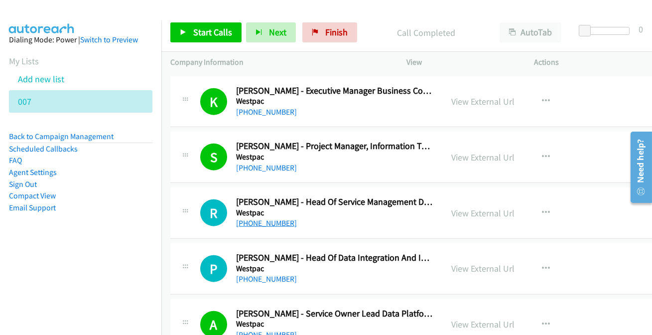
click at [259, 218] on link "+61 402 865 646" at bounding box center [266, 222] width 61 height 9
drag, startPoint x: 266, startPoint y: 264, endPoint x: 335, endPoint y: 227, distance: 78.2
click at [270, 274] on link "+61 434 182 614" at bounding box center [266, 278] width 61 height 9
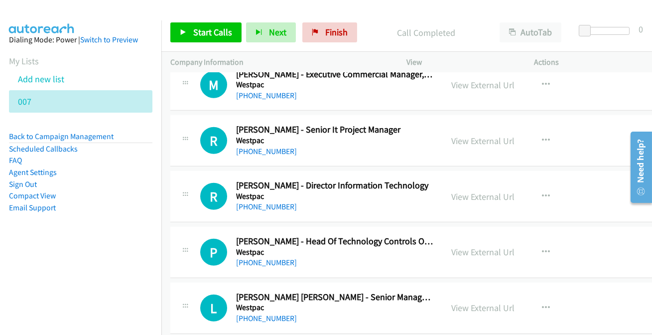
scroll to position [9190, 0]
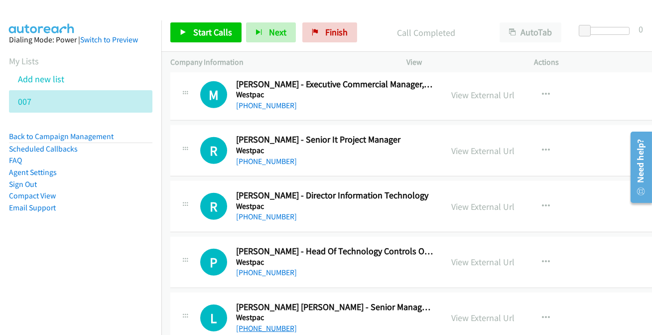
click at [256, 323] on link "+61 402 214 872" at bounding box center [266, 327] width 61 height 9
click at [268, 267] on link "+61 2 8254 9422" at bounding box center [266, 271] width 61 height 9
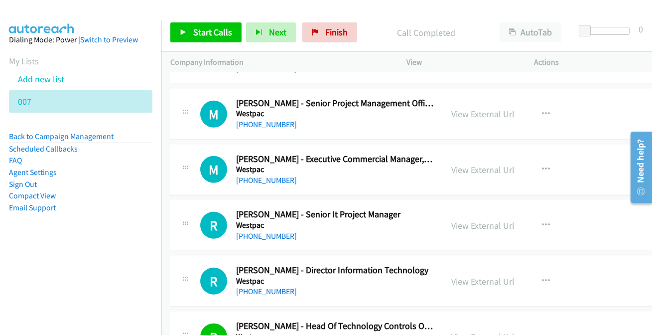
scroll to position [9099, 0]
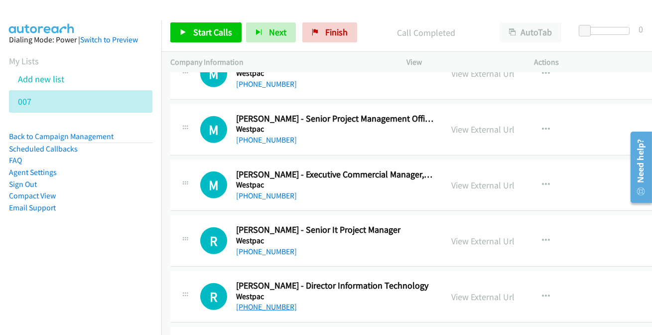
click at [278, 302] on link "+61 416 278 607" at bounding box center [266, 306] width 61 height 9
click at [269, 246] on link "+61 422 590 504" at bounding box center [266, 250] width 61 height 9
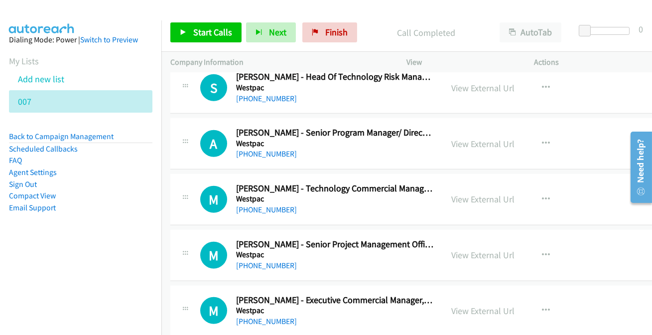
scroll to position [8964, 0]
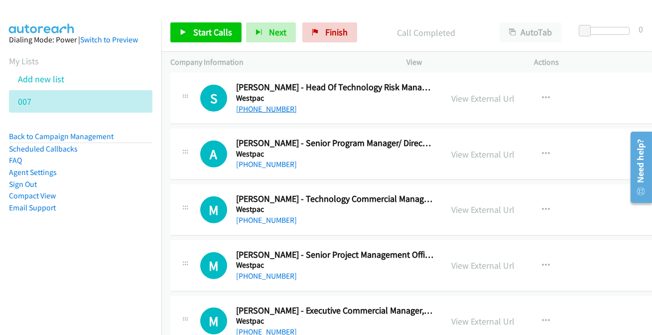
click at [264, 104] on link "+61 406 533 148" at bounding box center [266, 108] width 61 height 9
click at [262, 159] on link "+61 466 559 660" at bounding box center [266, 163] width 61 height 9
click at [253, 271] on link "+61 401 709 175" at bounding box center [266, 275] width 61 height 9
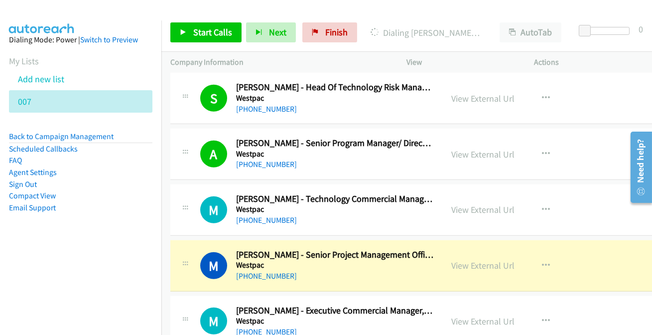
scroll to position [9009, 0]
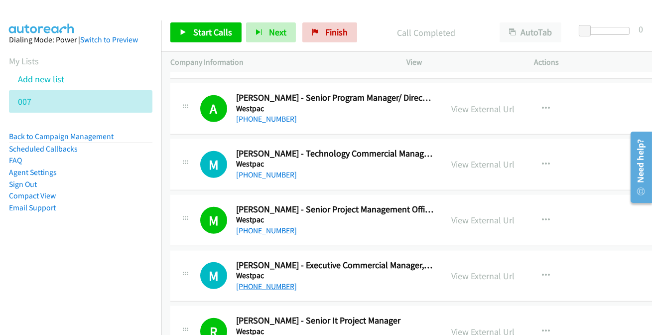
click at [261, 281] on link "+61 435 351 941" at bounding box center [266, 285] width 61 height 9
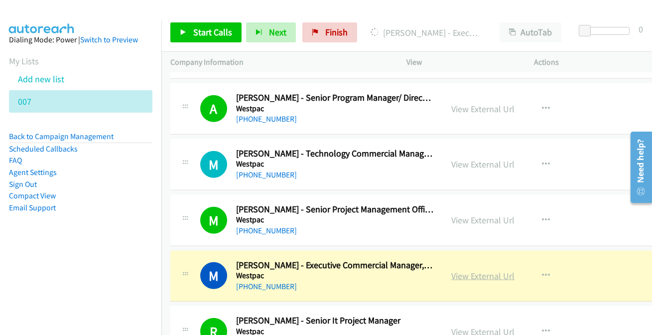
click at [481, 270] on link "View External Url" at bounding box center [482, 275] width 63 height 11
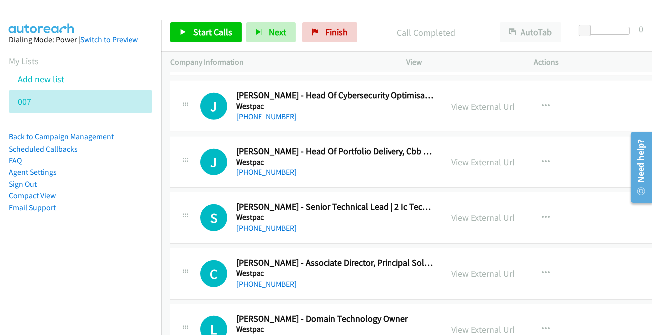
scroll to position [8692, 0]
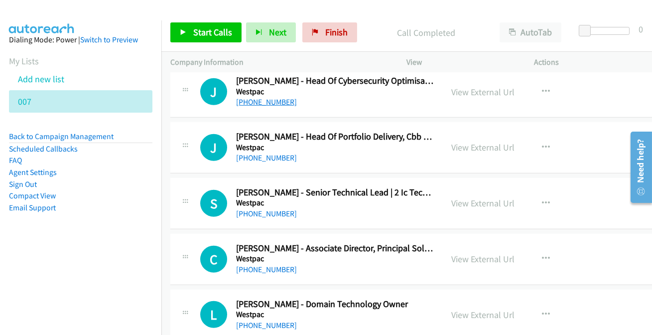
click at [271, 97] on link "+61 478 320 225" at bounding box center [266, 101] width 61 height 9
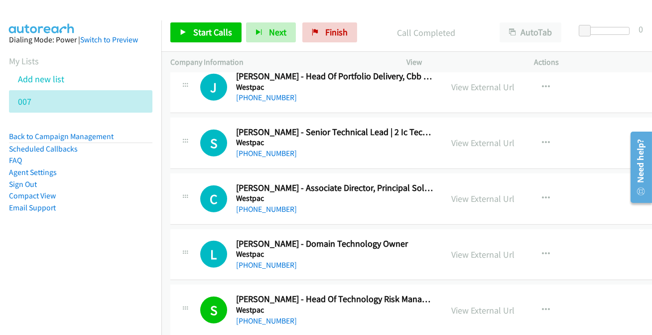
scroll to position [8737, 0]
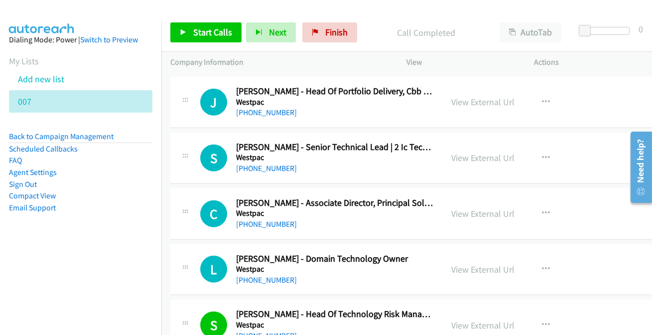
click at [320, 132] on div "S Callback Scheduled Seshagiri Gopathi - Senior Technical Lead | 2 Ic Technolog…" at bounding box center [424, 157] width 508 height 51
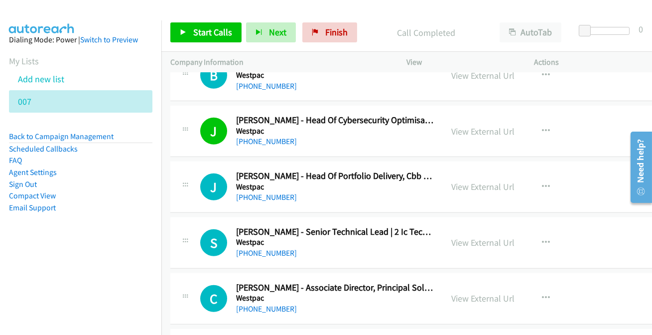
scroll to position [8692, 0]
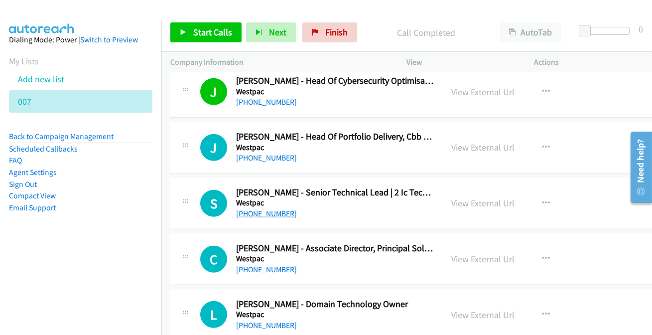
click at [256, 209] on link "+61 478 557 780" at bounding box center [266, 213] width 61 height 9
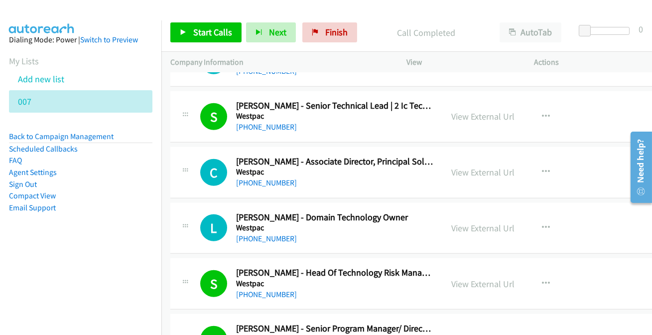
scroll to position [8782, 0]
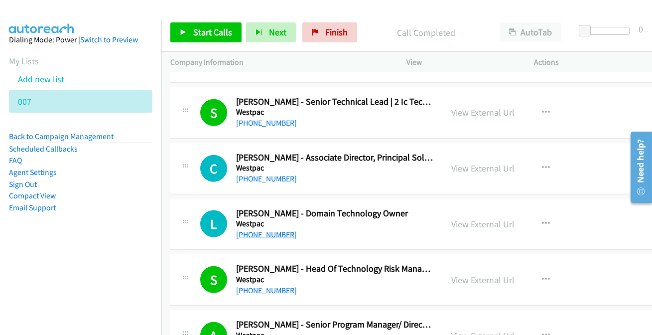
click at [274, 229] on link "+61 478 907 742" at bounding box center [266, 233] width 61 height 9
drag, startPoint x: 499, startPoint y: 139, endPoint x: 507, endPoint y: 139, distance: 8.5
click at [499, 143] on div "C Callback Scheduled Craig Moffitt - Associate Director, Principal Sol. Designe…" at bounding box center [424, 168] width 508 height 51
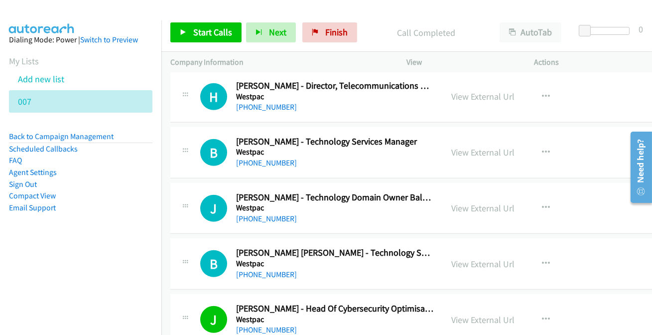
scroll to position [8420, 0]
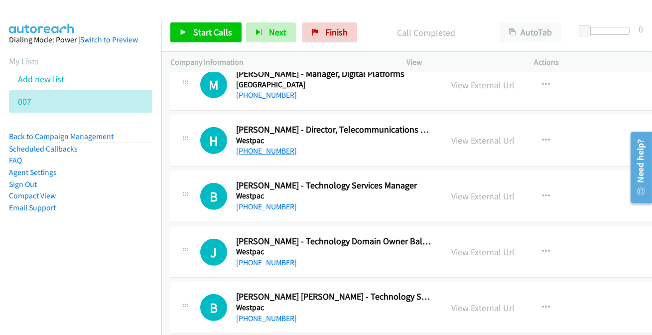
click at [243, 146] on link "+61 401 770 446" at bounding box center [266, 150] width 61 height 9
click at [267, 313] on link "+61 435 385 931" at bounding box center [266, 317] width 61 height 9
click at [250, 202] on link "+61 432 198 854" at bounding box center [266, 206] width 61 height 9
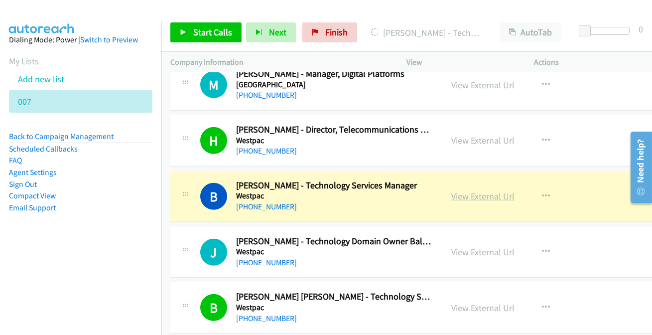
click at [485, 190] on link "View External Url" at bounding box center [482, 195] width 63 height 11
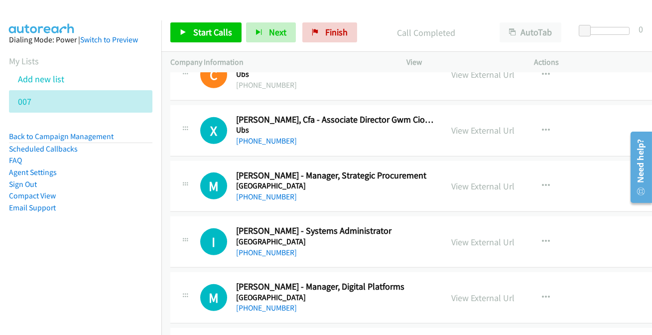
scroll to position [8194, 0]
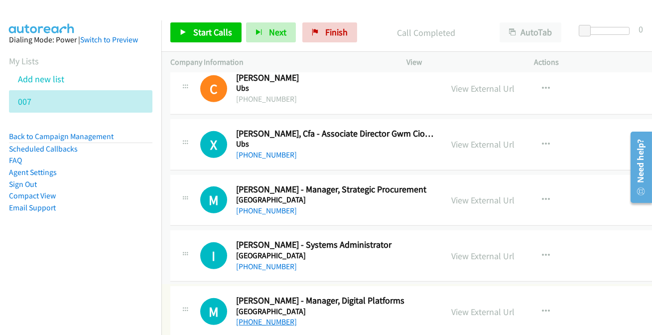
click at [253, 317] on link "+61 409 283 211" at bounding box center [266, 321] width 61 height 9
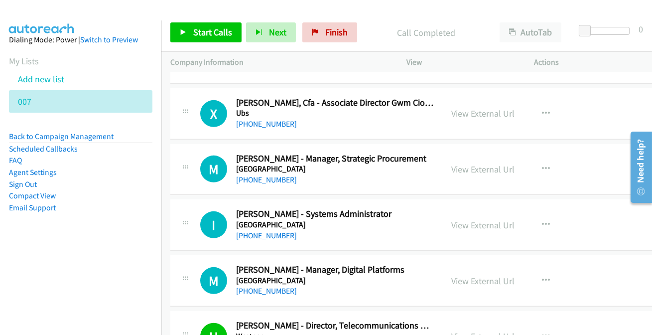
scroll to position [8239, 0]
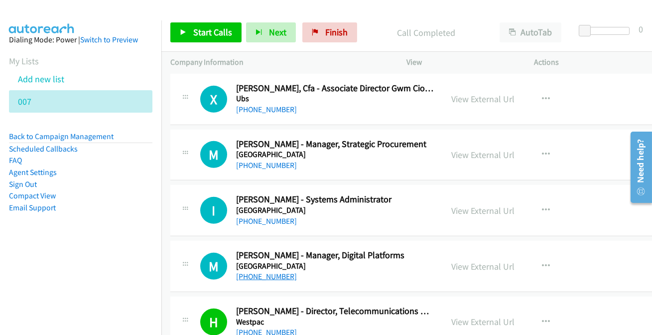
click at [258, 271] on link "+61 409 283 211" at bounding box center [266, 275] width 61 height 9
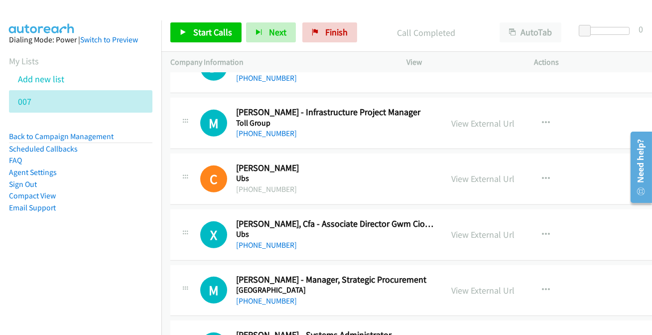
scroll to position [8149, 0]
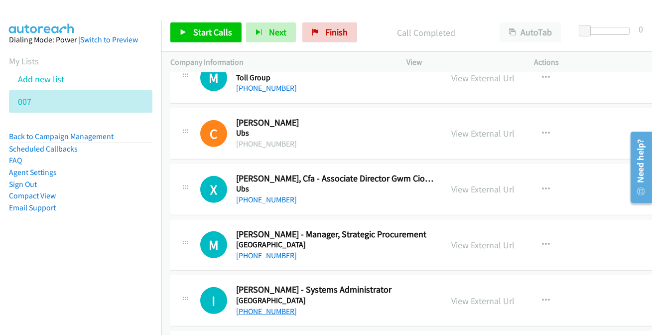
click at [269, 306] on link "+61 8 8803 5634" at bounding box center [266, 310] width 61 height 9
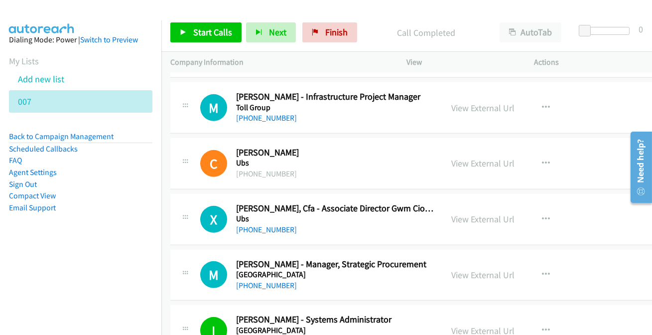
scroll to position [8104, 0]
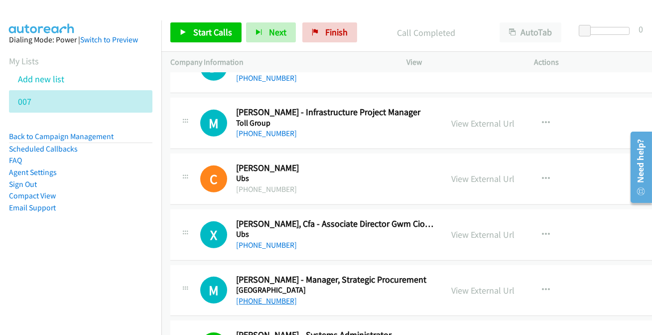
click at [273, 296] on link "+61 8 8313 2468" at bounding box center [266, 300] width 61 height 9
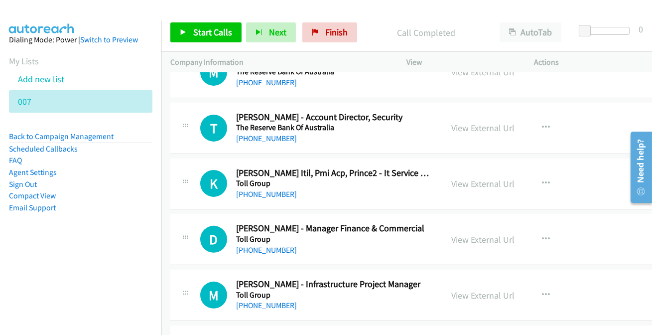
scroll to position [7923, 0]
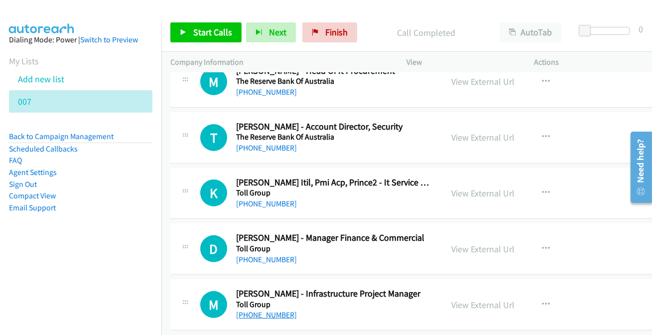
click at [278, 310] on link "+61 422 001 439" at bounding box center [266, 314] width 61 height 9
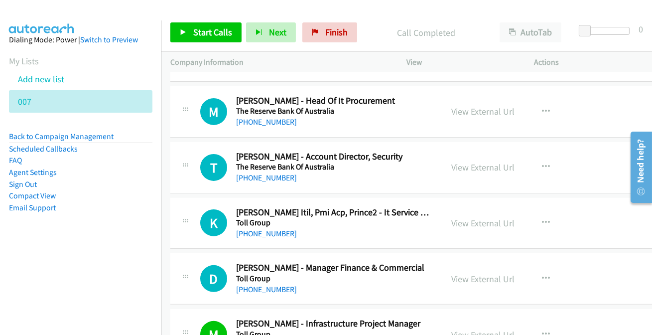
scroll to position [7877, 0]
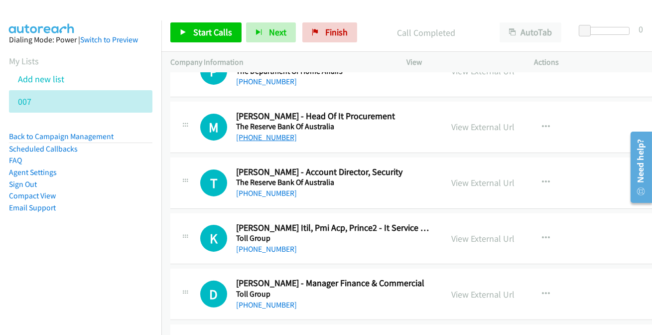
click at [264, 132] on link "+61 447 723 424" at bounding box center [266, 136] width 61 height 9
click at [252, 244] on link "+61 452 537 597" at bounding box center [266, 248] width 61 height 9
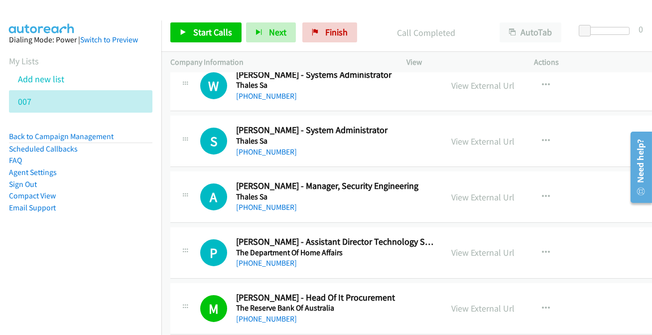
scroll to position [7651, 0]
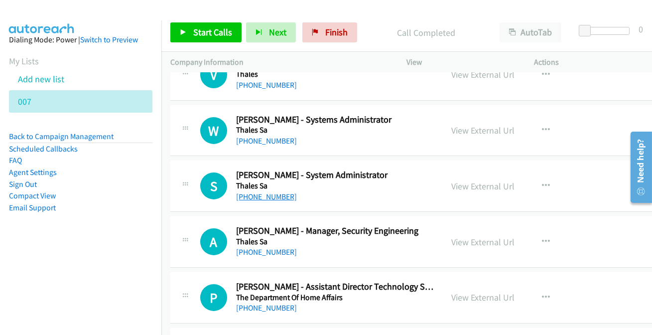
click at [255, 192] on link "+61 421 310 792" at bounding box center [266, 196] width 61 height 9
click at [256, 136] on link "+61 409 311 029" at bounding box center [266, 140] width 61 height 9
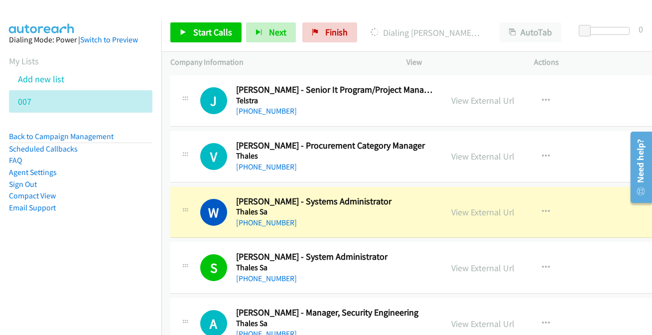
scroll to position [7561, 0]
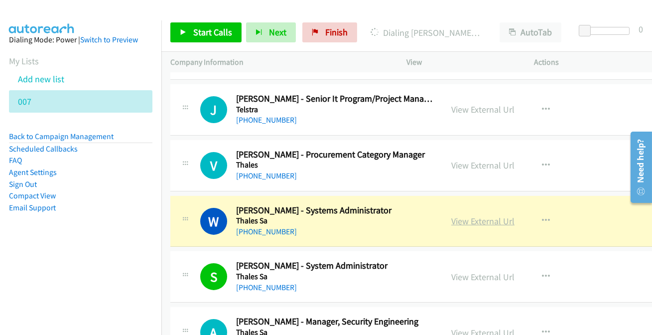
click at [487, 215] on link "View External Url" at bounding box center [482, 220] width 63 height 11
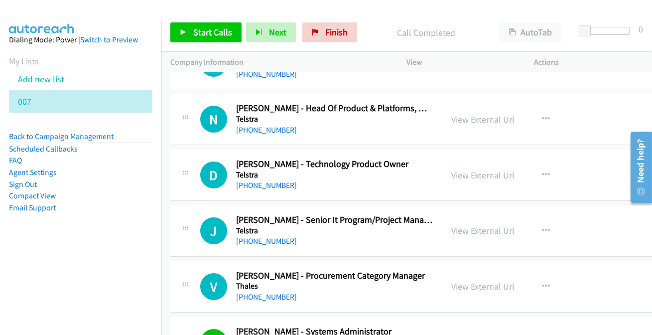
scroll to position [7425, 0]
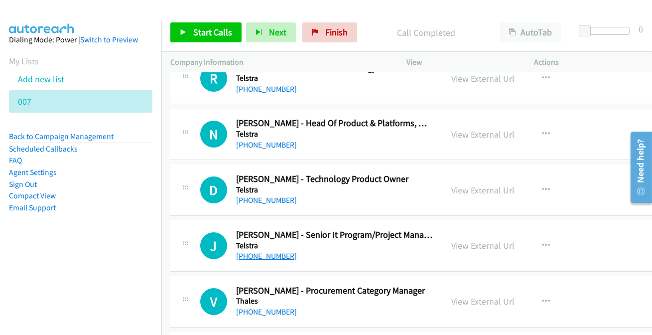
click at [282, 251] on link "+61 3 8647 4970" at bounding box center [266, 255] width 61 height 9
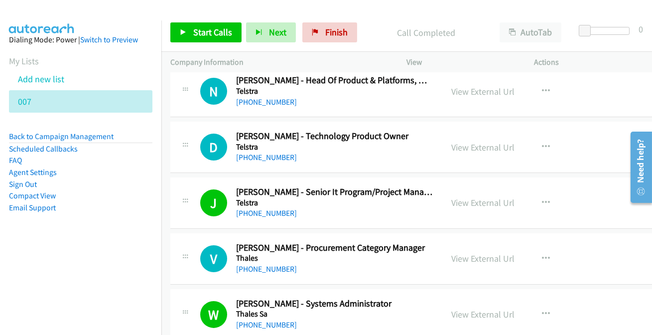
scroll to position [7470, 0]
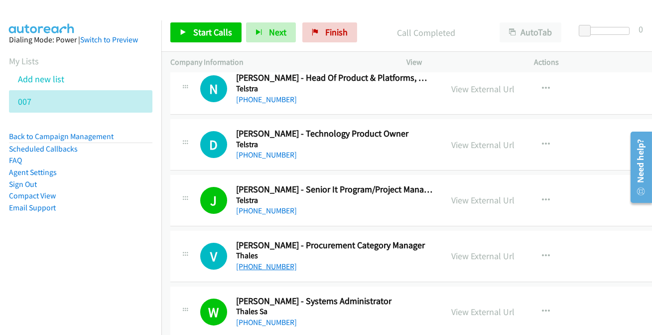
click at [273, 261] on link "+61 421 480 503" at bounding box center [266, 265] width 61 height 9
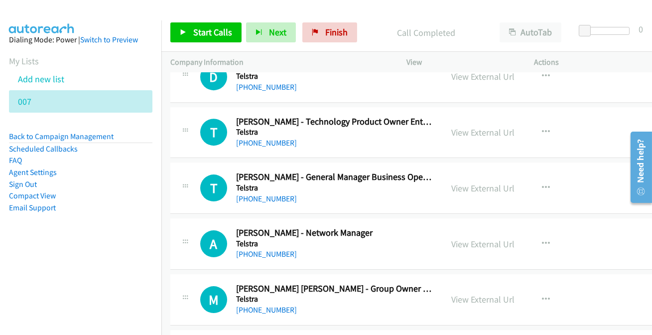
scroll to position [6203, 0]
click at [261, 248] on link "+61 2 8085 9619" at bounding box center [266, 252] width 61 height 9
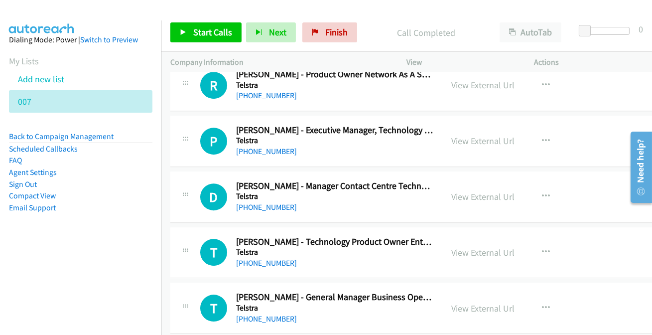
scroll to position [6067, 0]
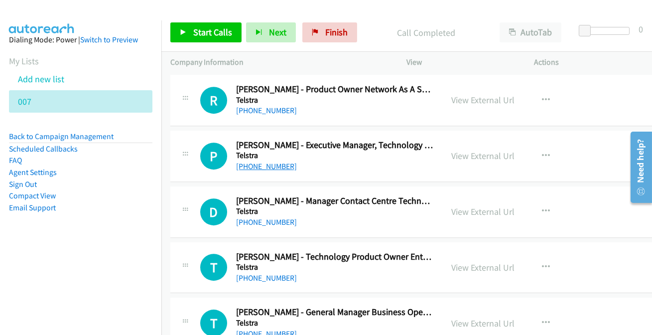
click at [253, 161] on link "+61 457 805 418" at bounding box center [266, 165] width 61 height 9
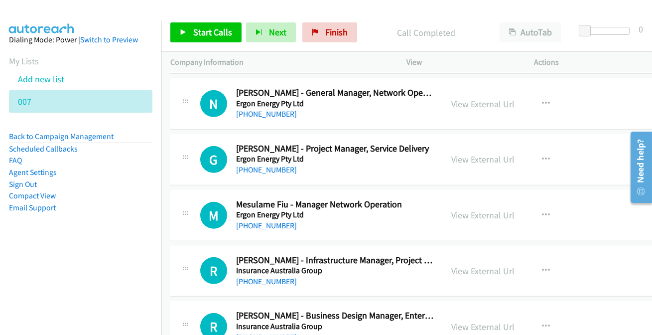
scroll to position [953, 0]
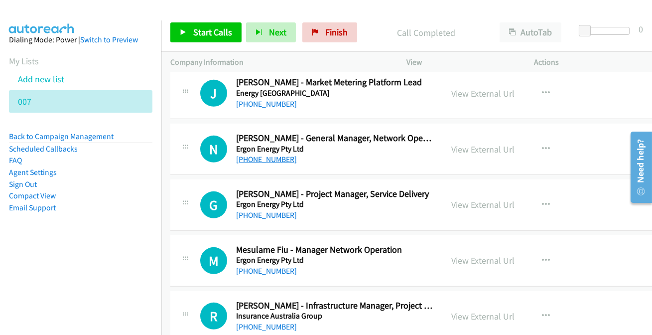
click at [259, 160] on link "+61 419 675 848" at bounding box center [266, 158] width 61 height 9
click at [281, 210] on link "+61 7 4931 2321" at bounding box center [266, 214] width 61 height 9
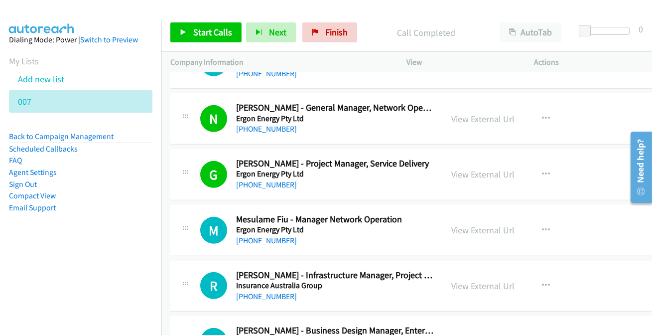
scroll to position [999, 0]
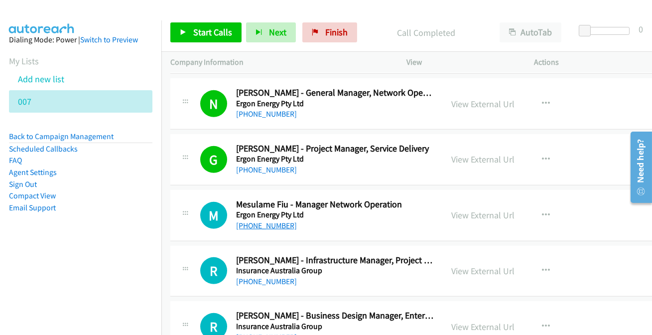
click at [261, 227] on link "+61 439 724 889" at bounding box center [266, 225] width 61 height 9
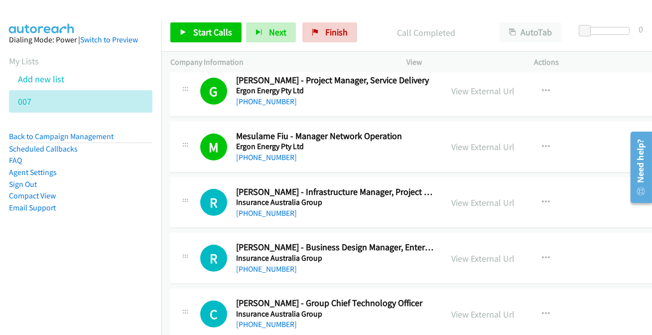
scroll to position [1089, 0]
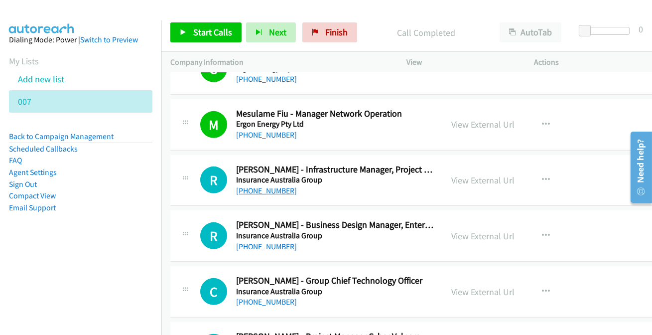
click at [270, 190] on link "+61 418 258 939" at bounding box center [266, 190] width 61 height 9
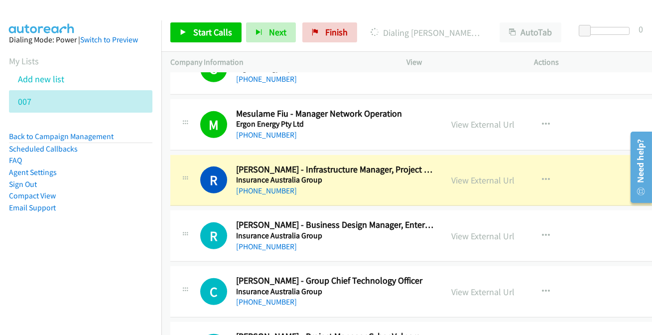
scroll to position [1135, 0]
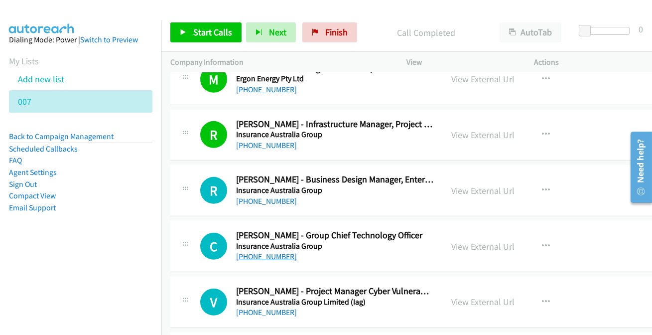
click at [248, 255] on link "+61 433 958 629" at bounding box center [266, 255] width 61 height 9
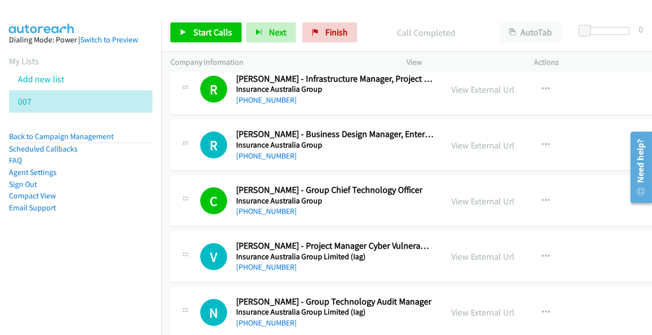
scroll to position [1225, 0]
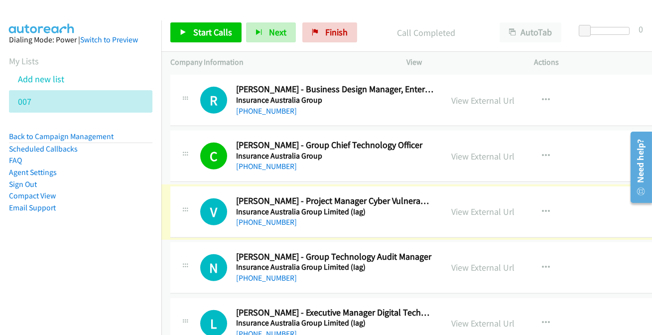
click at [249, 221] on link "+61 434 677 470" at bounding box center [266, 221] width 61 height 9
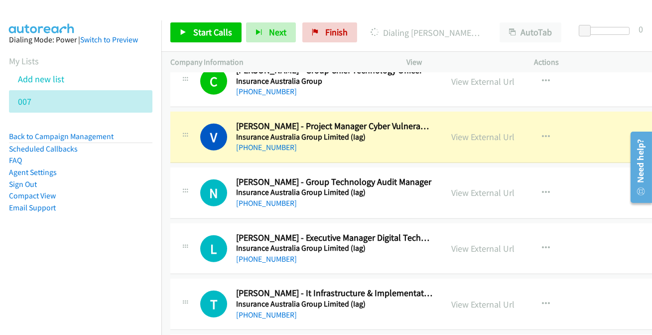
scroll to position [1315, 0]
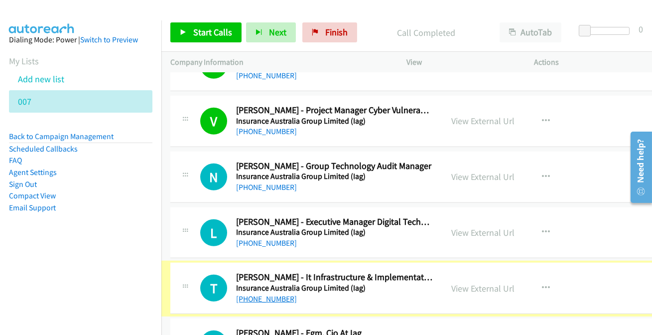
click at [254, 294] on link "+61 481 035 495" at bounding box center [266, 298] width 61 height 9
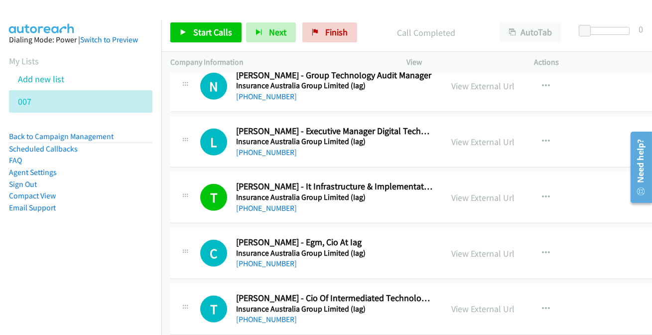
scroll to position [1451, 0]
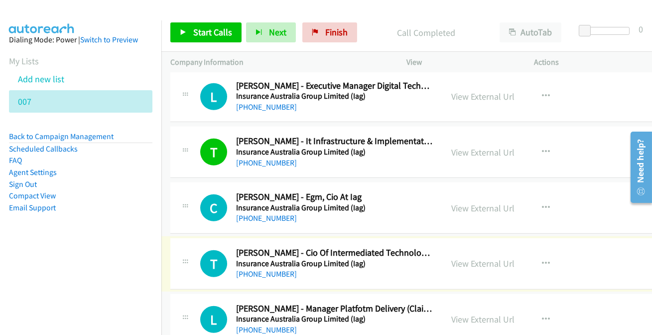
click at [272, 264] on h5 "Insurance Australia Group Limited (Iag)" at bounding box center [334, 263] width 197 height 10
click at [264, 273] on link "+61 433 668 472" at bounding box center [266, 273] width 61 height 9
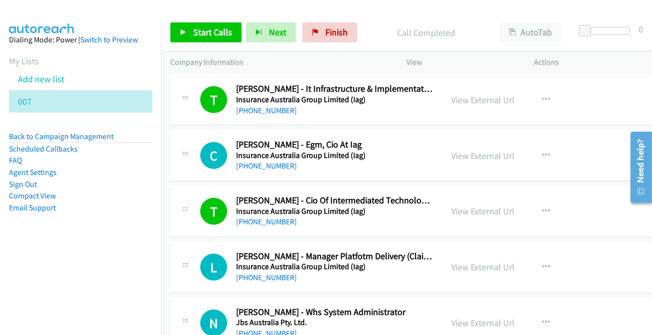
scroll to position [1542, 0]
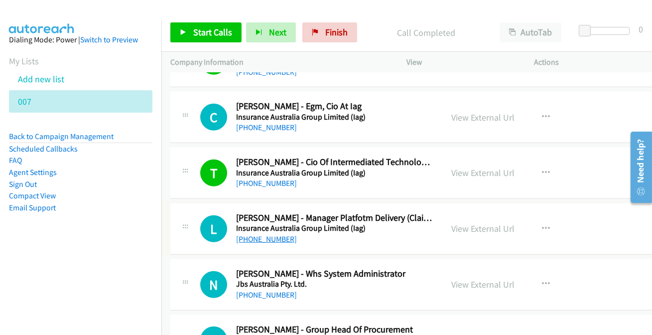
click at [264, 238] on link "+61 413 096 274" at bounding box center [266, 238] width 61 height 9
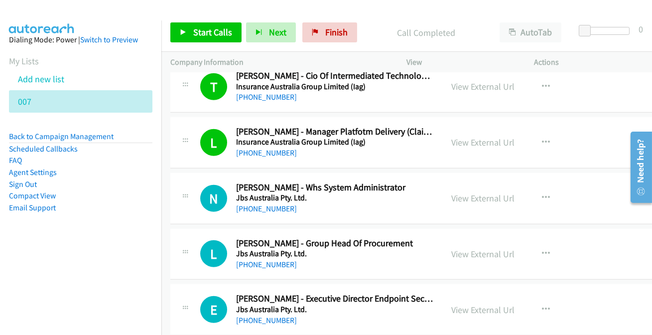
scroll to position [1632, 0]
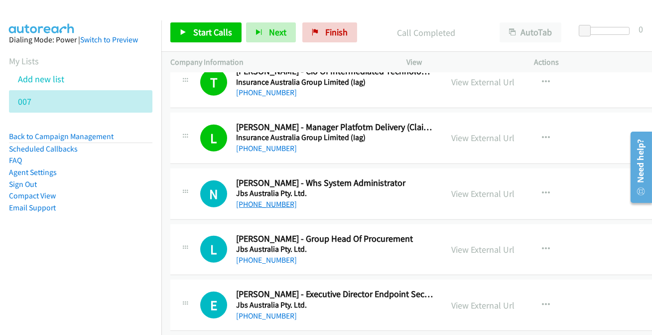
click at [279, 199] on link "+61 456 950 050" at bounding box center [266, 203] width 61 height 9
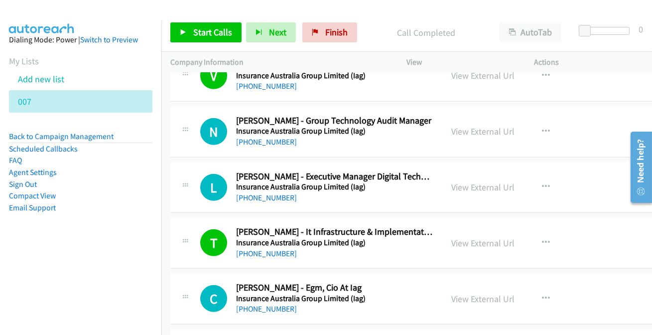
scroll to position [1406, 0]
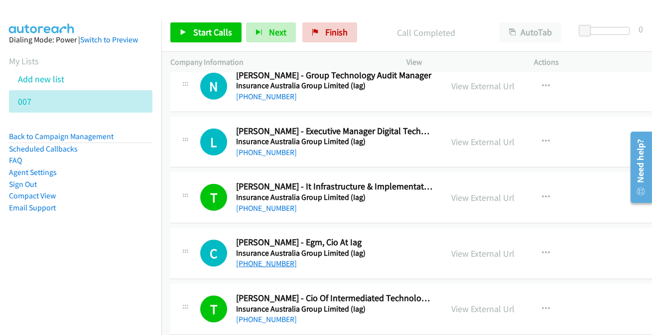
click at [269, 264] on link "+61 2 9238 3695" at bounding box center [266, 262] width 61 height 9
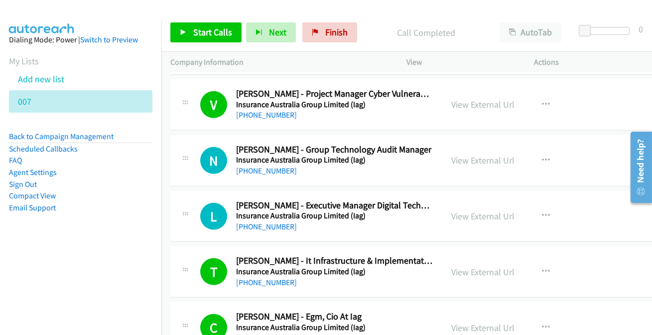
scroll to position [1315, 0]
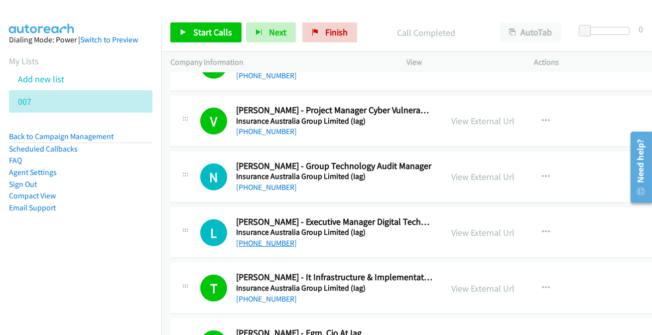
click at [260, 238] on link "+61 433 296 198" at bounding box center [266, 242] width 61 height 9
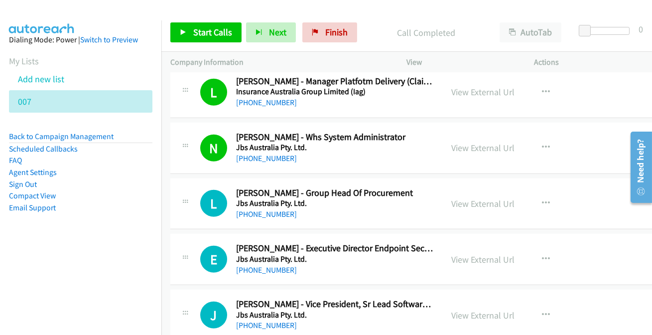
scroll to position [1722, 0]
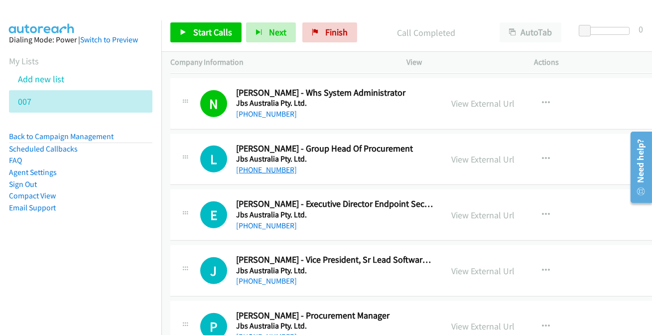
click at [265, 168] on link "+61 437 608 749" at bounding box center [266, 169] width 61 height 9
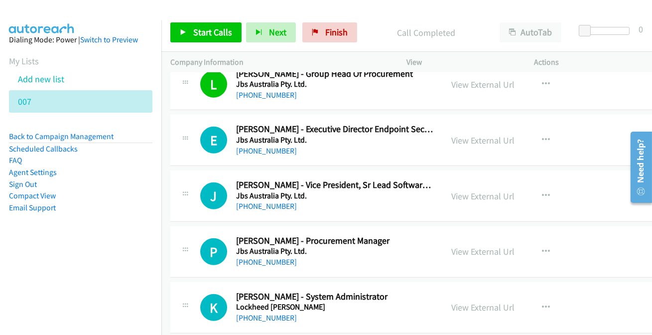
scroll to position [1813, 0]
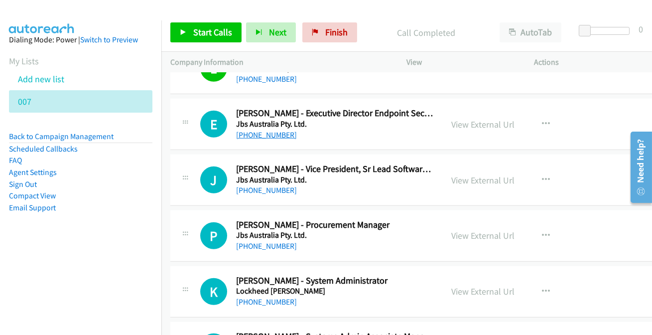
click at [246, 133] on link "+61 7 3822 6176" at bounding box center [266, 134] width 61 height 9
click at [269, 242] on link "+61 408 781 910" at bounding box center [266, 245] width 61 height 9
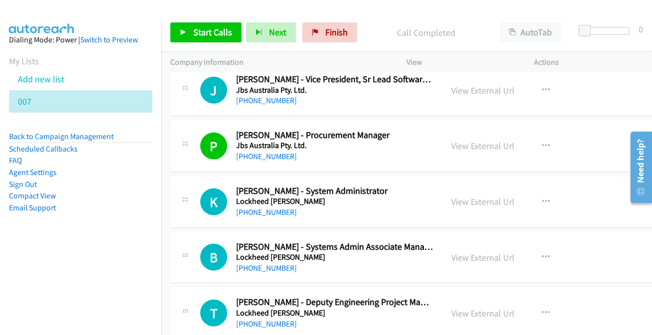
scroll to position [1904, 0]
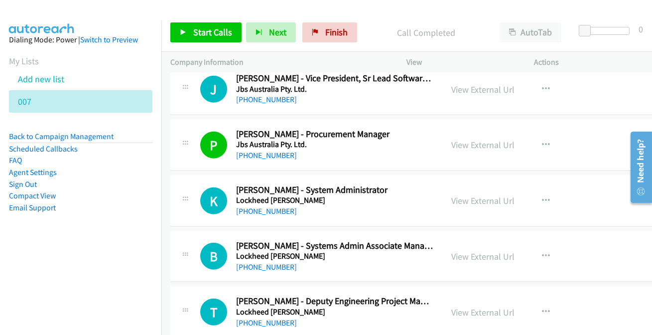
click at [253, 209] on link "+61 458 904 646" at bounding box center [266, 210] width 61 height 9
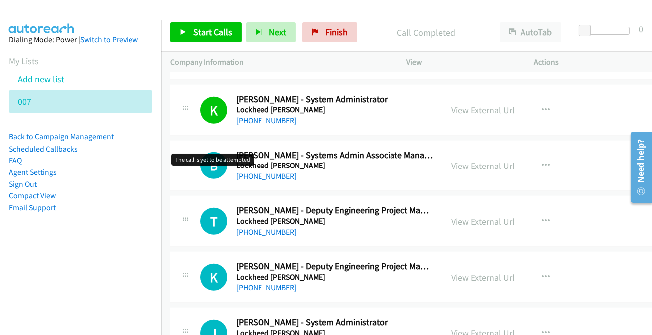
scroll to position [2040, 0]
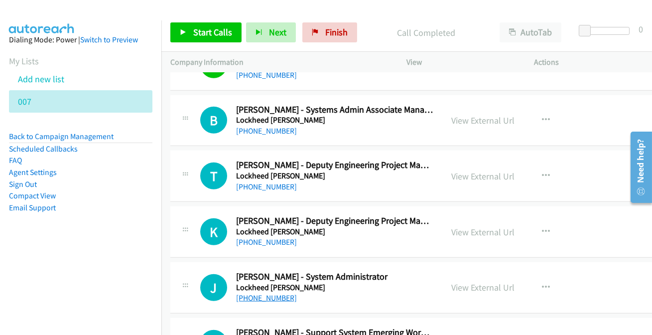
click at [248, 297] on link "+61 447 547 556" at bounding box center [266, 297] width 61 height 9
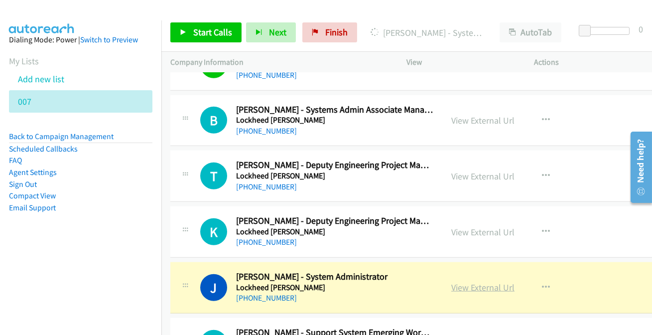
click at [457, 286] on link "View External Url" at bounding box center [482, 286] width 63 height 11
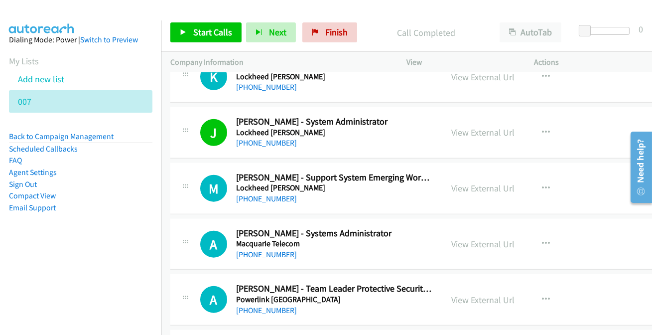
scroll to position [2220, 0]
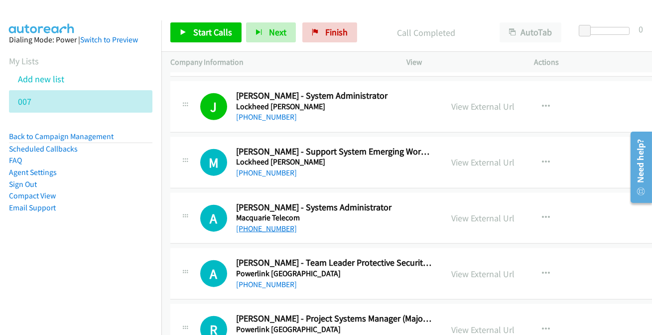
click at [269, 226] on link "+61 405 081 836" at bounding box center [266, 228] width 61 height 9
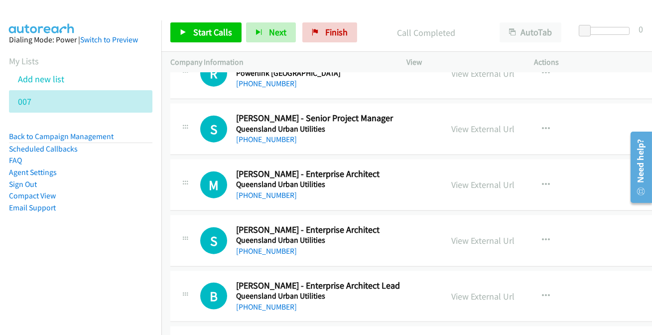
scroll to position [2492, 0]
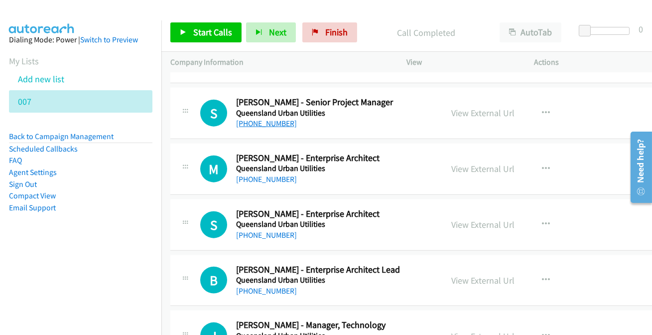
click at [256, 120] on link "+61 7 3855 6291" at bounding box center [266, 122] width 61 height 9
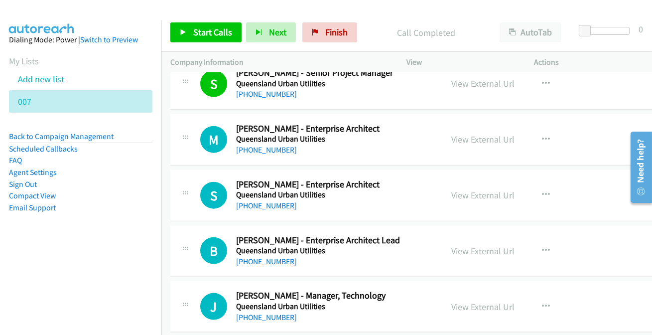
scroll to position [2537, 0]
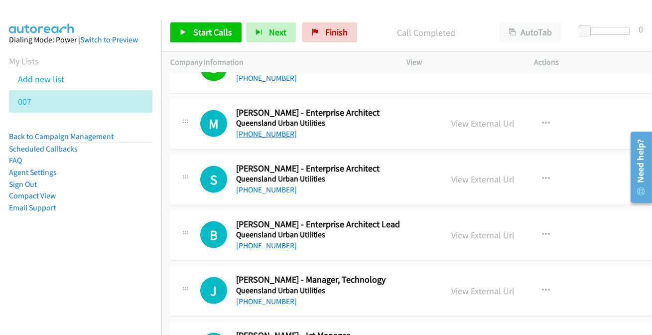
click at [255, 129] on link "+61 419 812 530" at bounding box center [266, 133] width 61 height 9
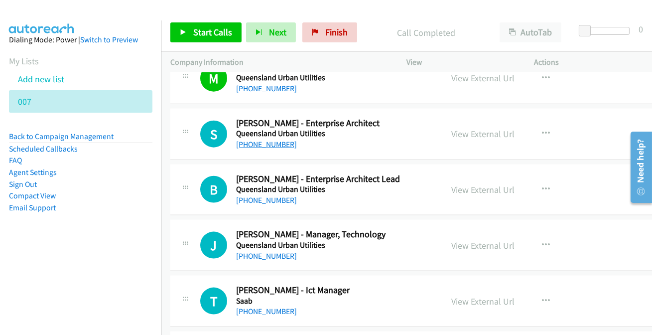
click at [273, 142] on link "+44 7712 788872" at bounding box center [266, 143] width 61 height 9
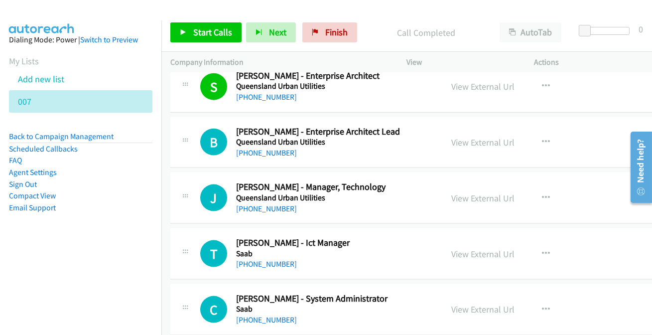
scroll to position [2673, 0]
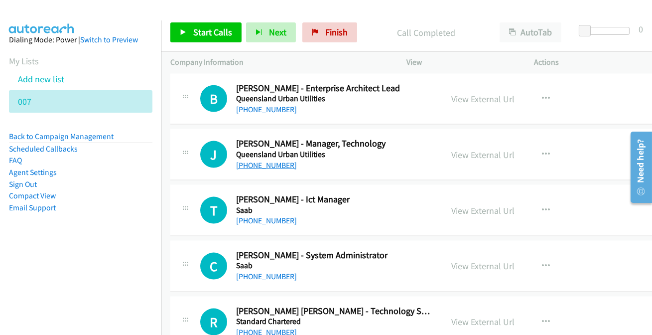
click at [274, 160] on link "+61 416 005 277" at bounding box center [266, 164] width 61 height 9
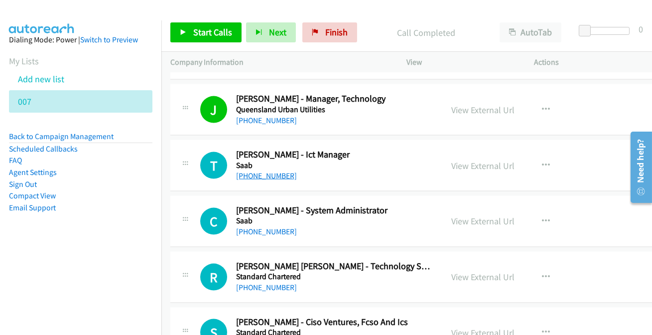
click at [258, 171] on link "+61 402 833 120" at bounding box center [266, 175] width 61 height 9
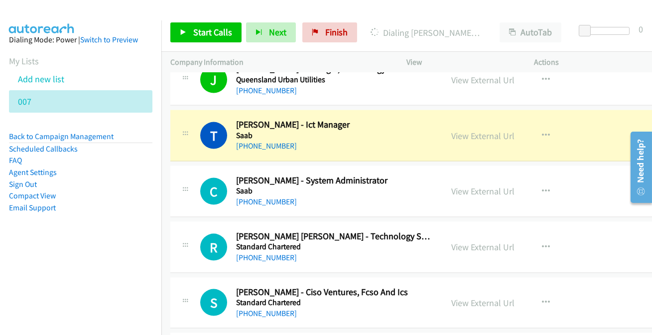
scroll to position [2763, 0]
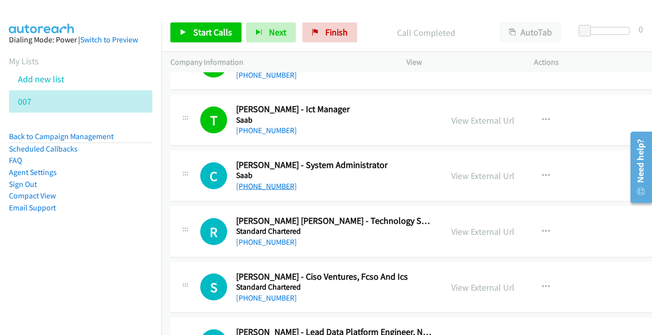
click at [263, 181] on link "+61 8 8343 3303" at bounding box center [266, 185] width 61 height 9
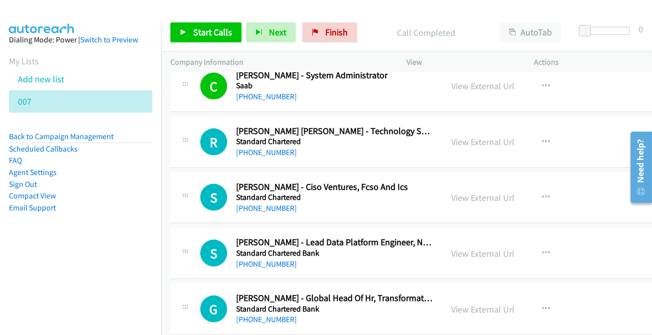
scroll to position [2854, 0]
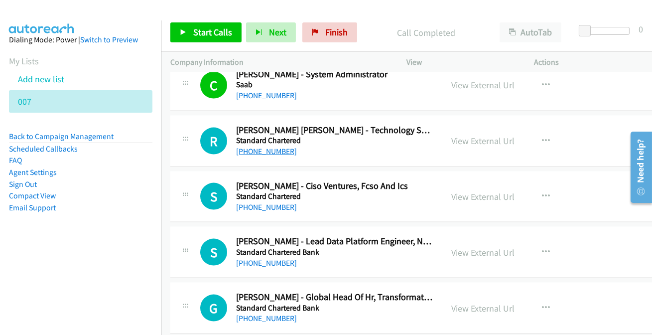
click at [259, 147] on link "+61 2 9232 9310" at bounding box center [266, 150] width 61 height 9
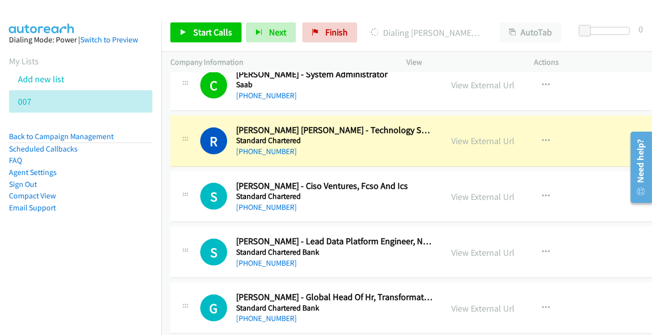
drag, startPoint x: 488, startPoint y: 136, endPoint x: 409, endPoint y: 69, distance: 103.5
click at [485, 135] on link "View External Url" at bounding box center [482, 140] width 63 height 11
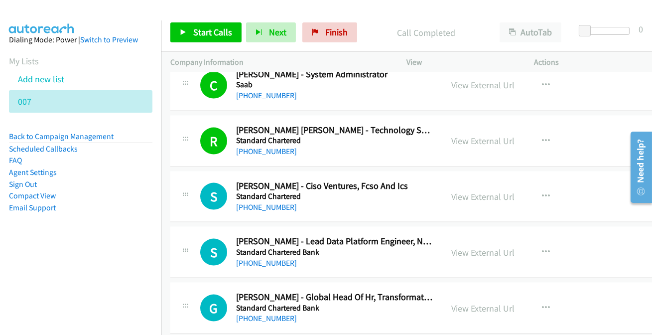
scroll to position [2899, 0]
